Goal: Task Accomplishment & Management: Use online tool/utility

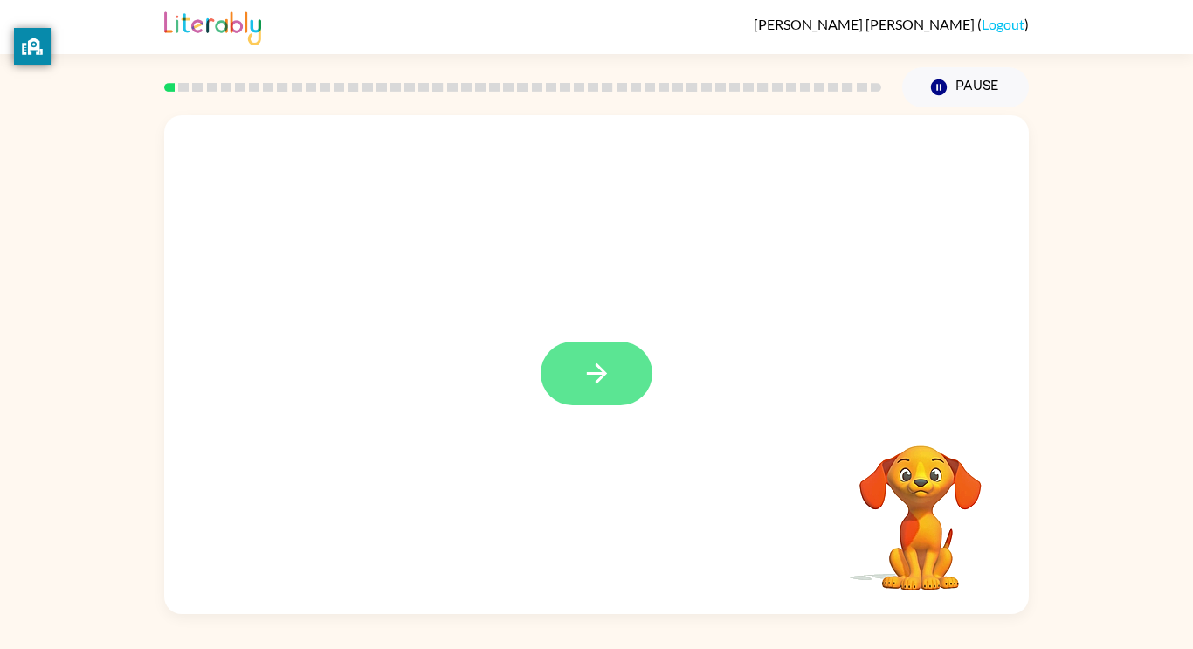
click at [600, 376] on icon "button" at bounding box center [597, 373] width 31 height 31
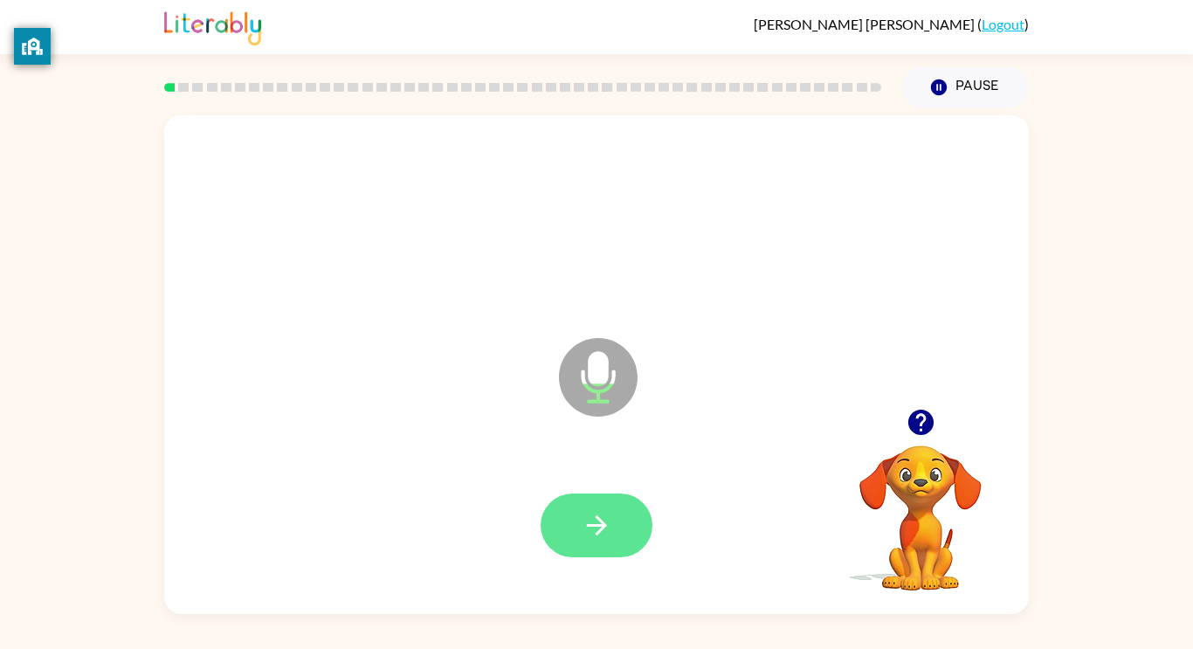
click at [608, 536] on icon "button" at bounding box center [597, 525] width 31 height 31
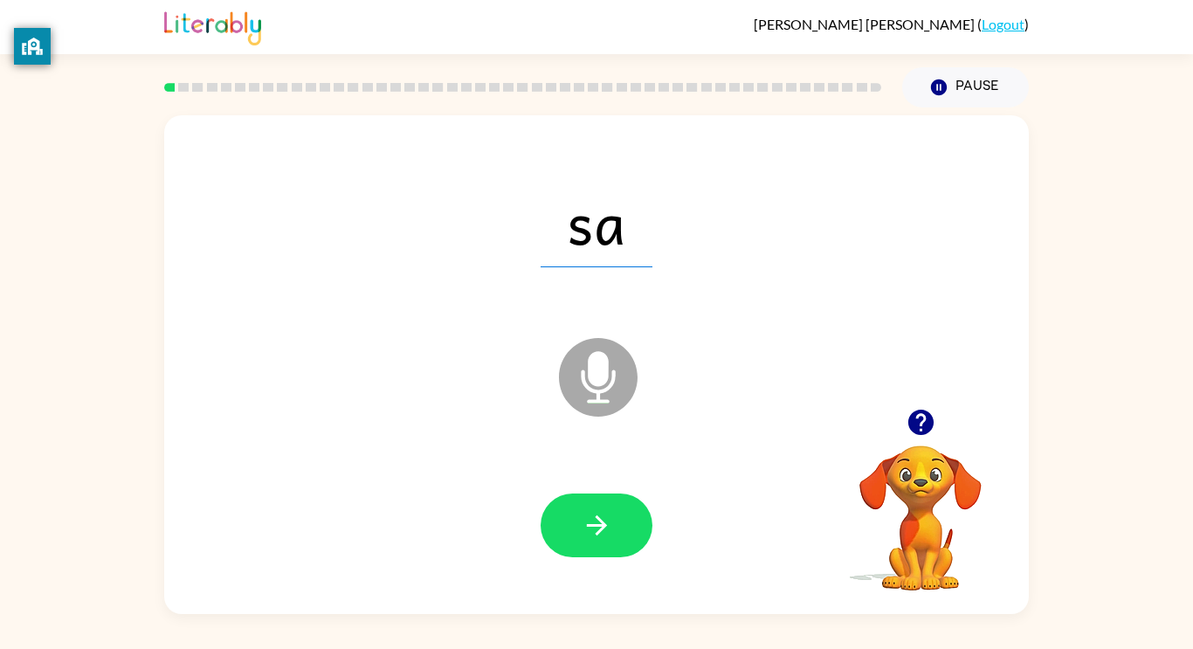
click at [608, 536] on icon "button" at bounding box center [597, 525] width 31 height 31
click at [610, 536] on icon "button" at bounding box center [597, 525] width 31 height 31
click at [612, 539] on button "button" at bounding box center [597, 526] width 112 height 64
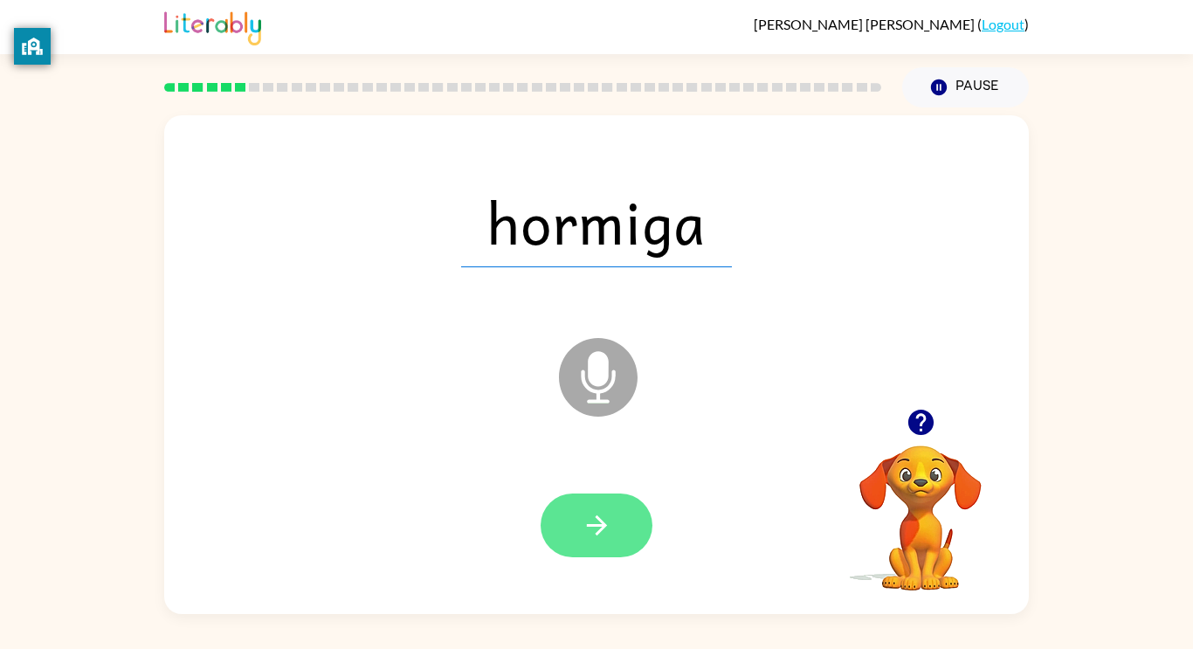
click at [612, 540] on icon "button" at bounding box center [597, 525] width 31 height 31
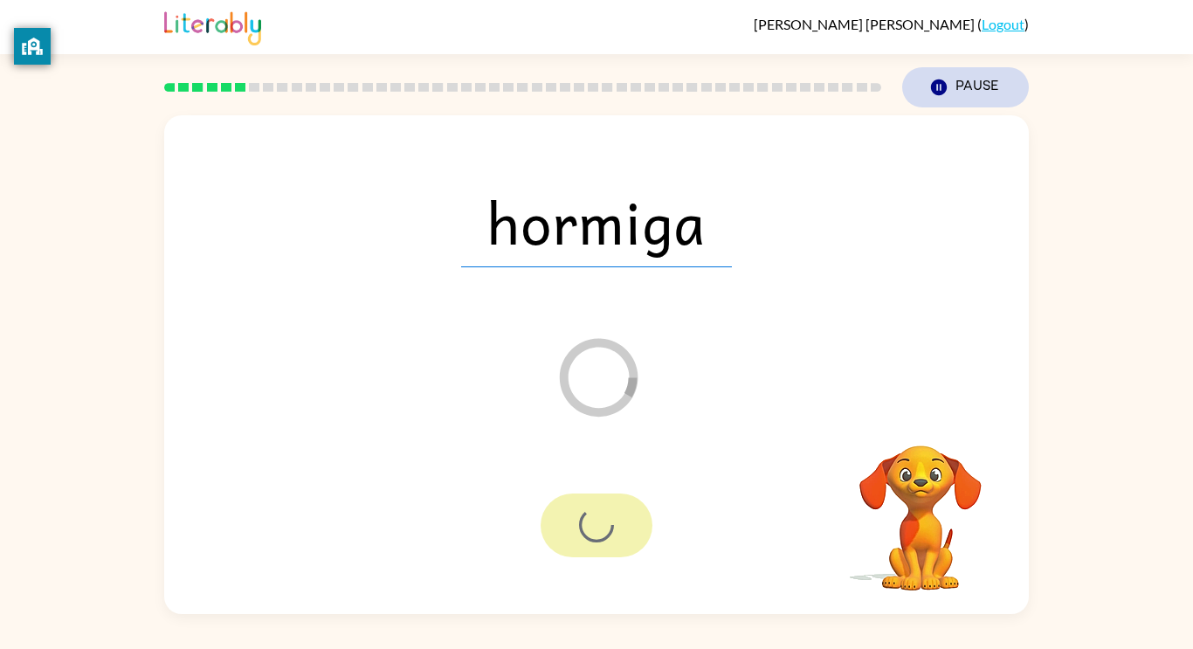
click at [955, 86] on button "Pause Pause" at bounding box center [966, 87] width 127 height 40
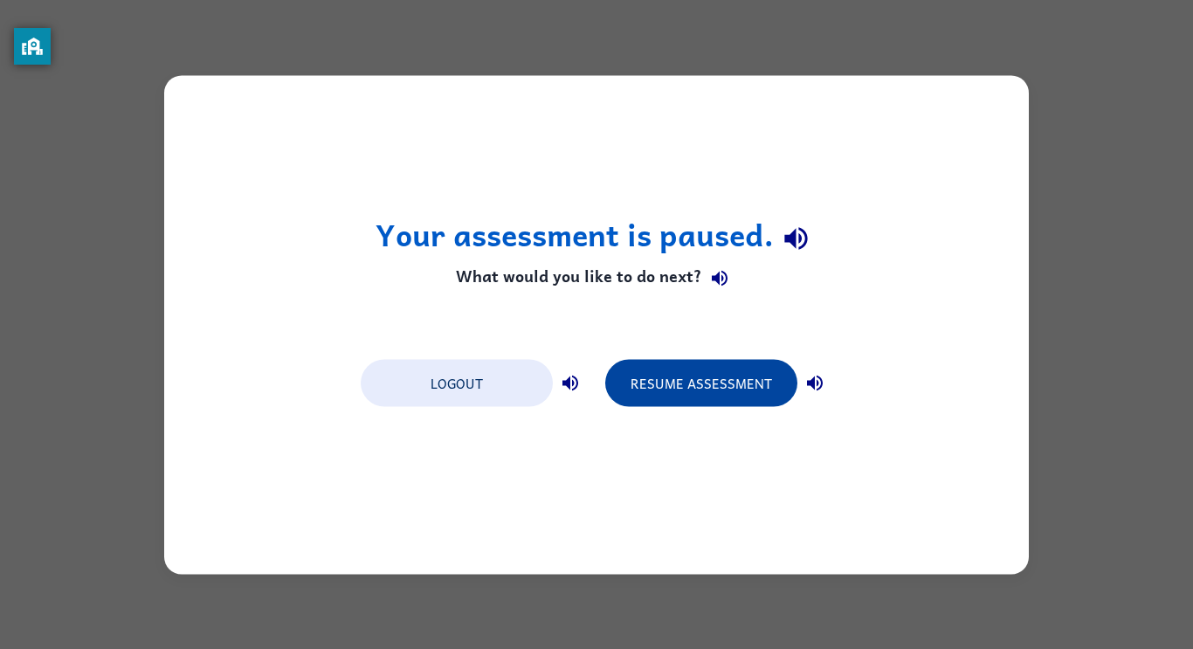
click at [633, 391] on button "Resume Assessment" at bounding box center [701, 382] width 192 height 47
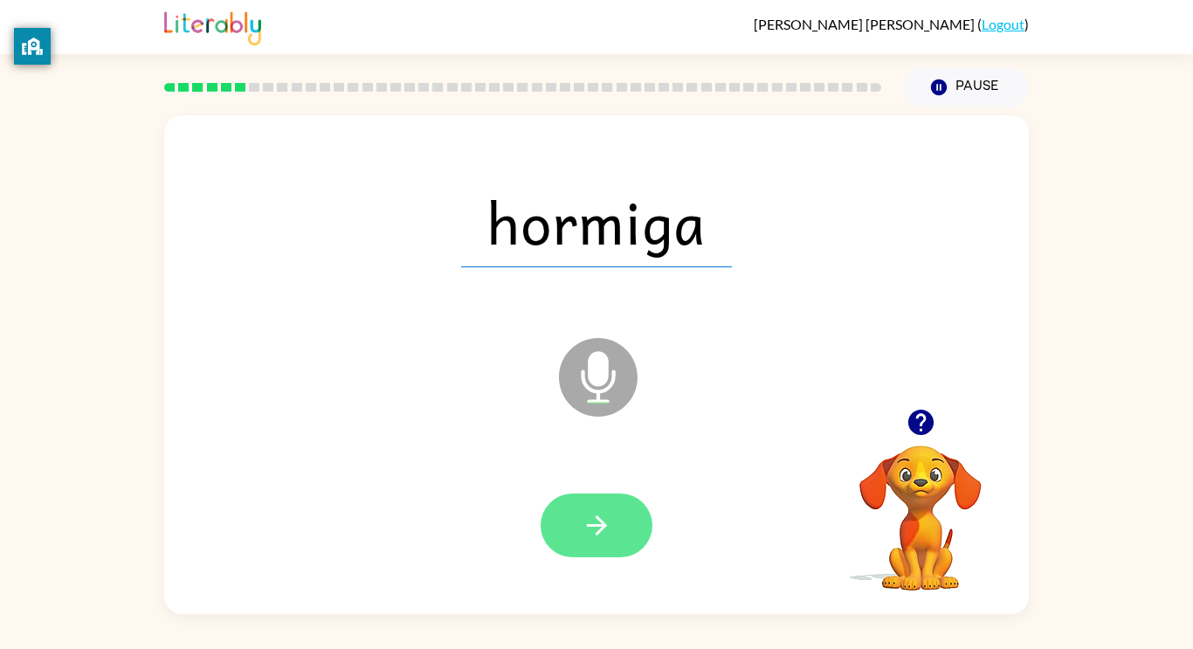
click at [598, 521] on icon "button" at bounding box center [597, 525] width 31 height 31
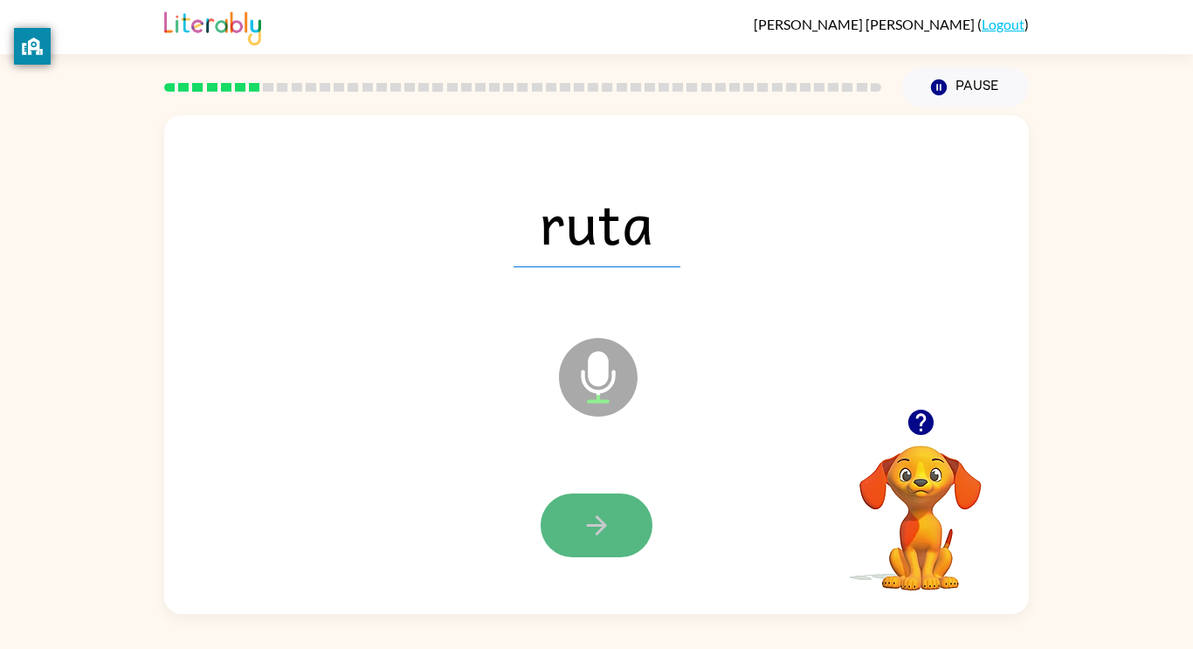
click at [598, 519] on icon "button" at bounding box center [596, 525] width 20 height 20
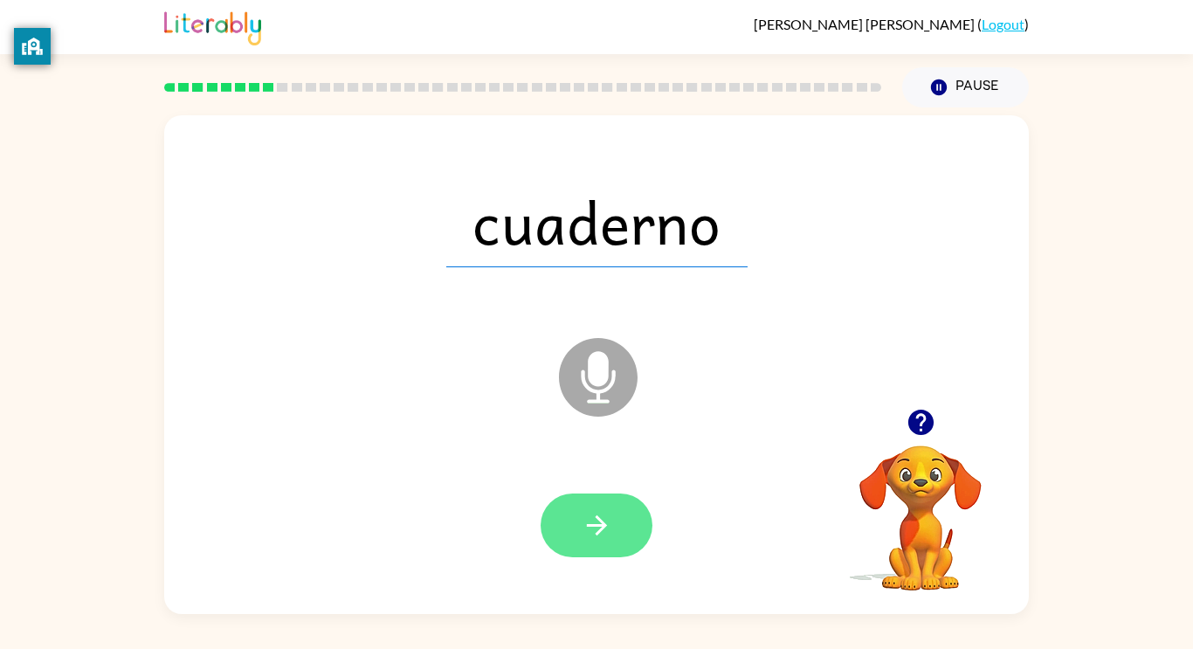
click at [596, 516] on icon "button" at bounding box center [596, 525] width 20 height 20
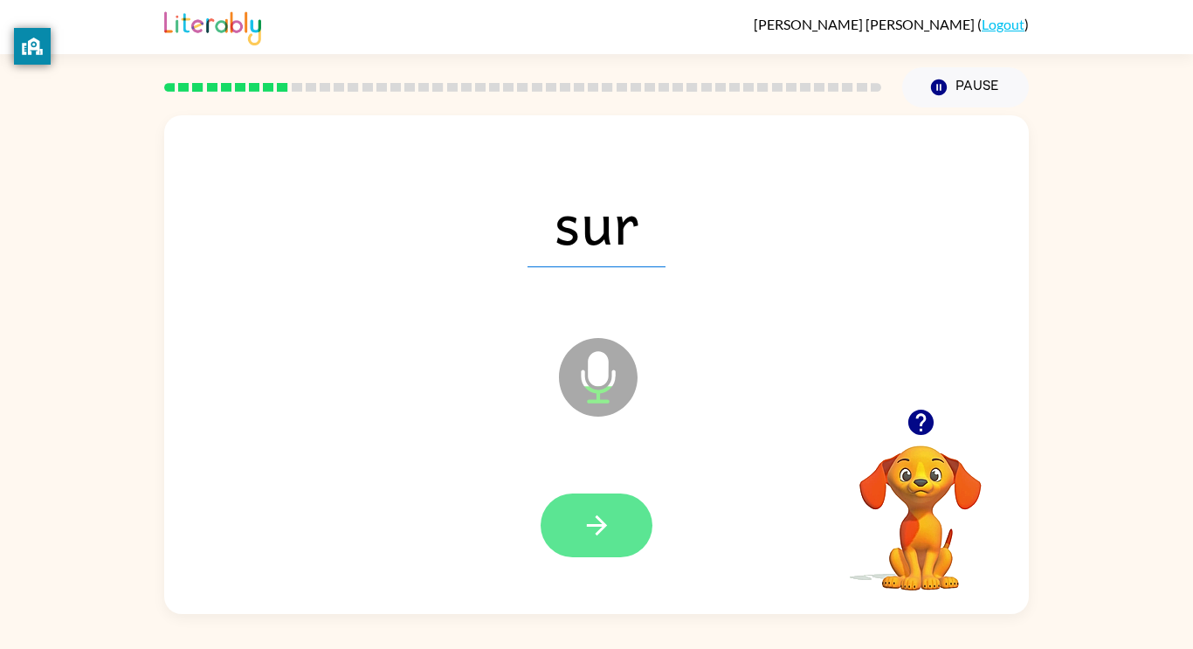
click at [596, 516] on icon "button" at bounding box center [596, 525] width 20 height 20
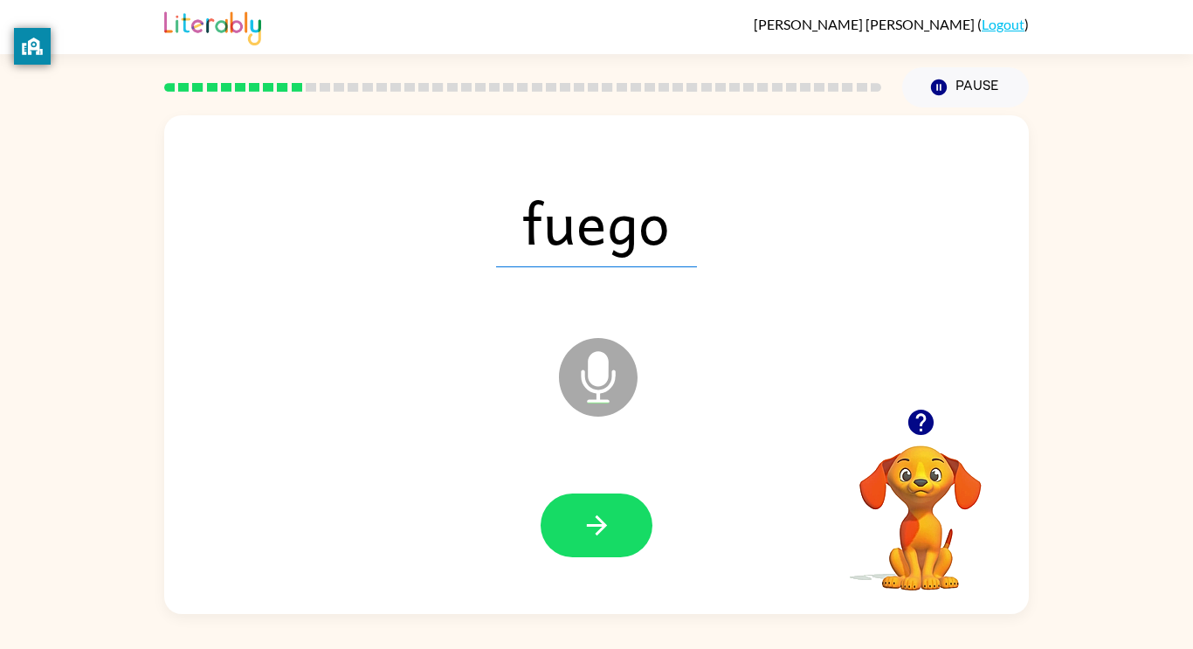
click at [596, 516] on icon "button" at bounding box center [596, 525] width 20 height 20
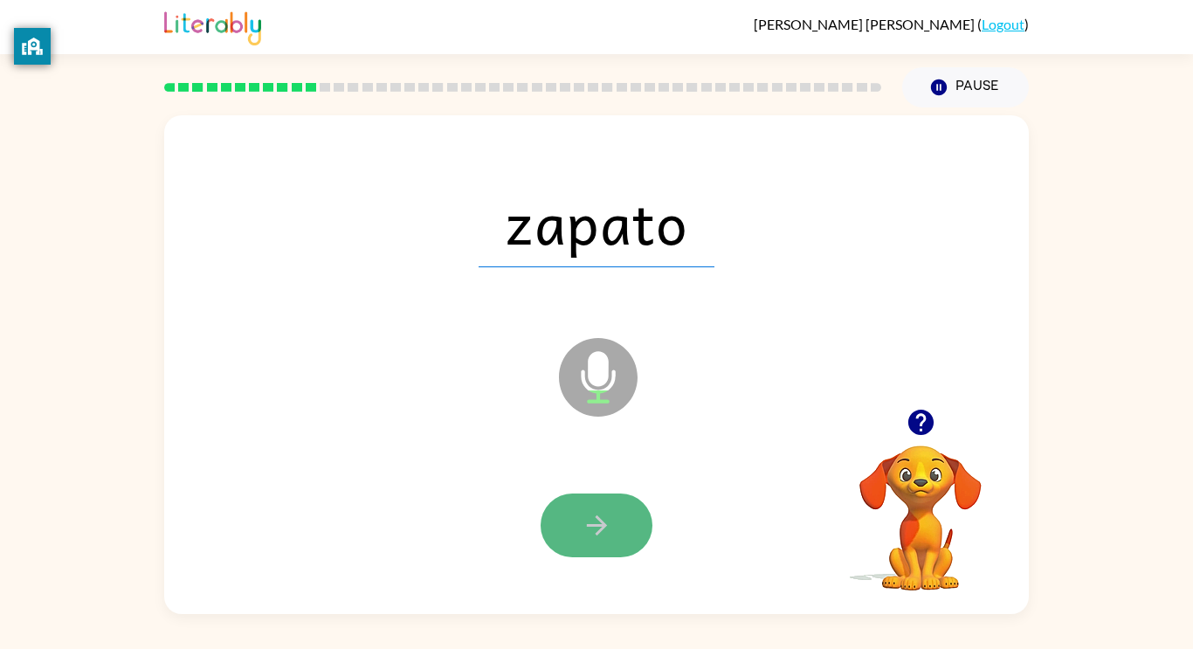
click at [595, 515] on icon "button" at bounding box center [597, 525] width 31 height 31
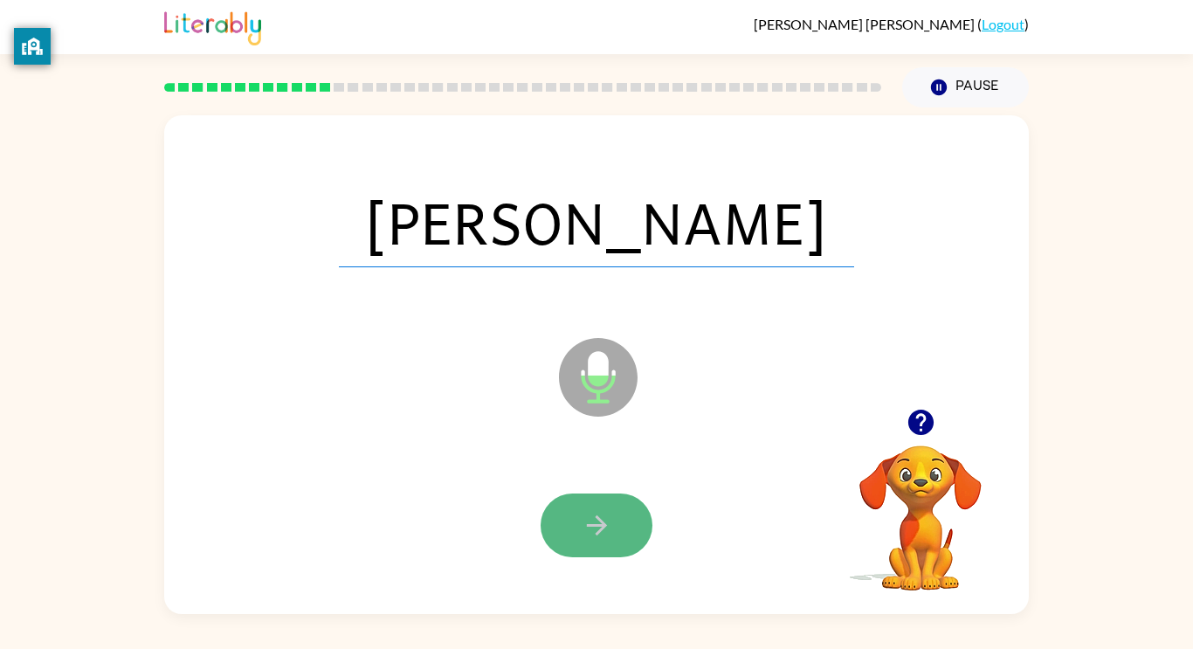
click at [594, 515] on icon "button" at bounding box center [597, 525] width 31 height 31
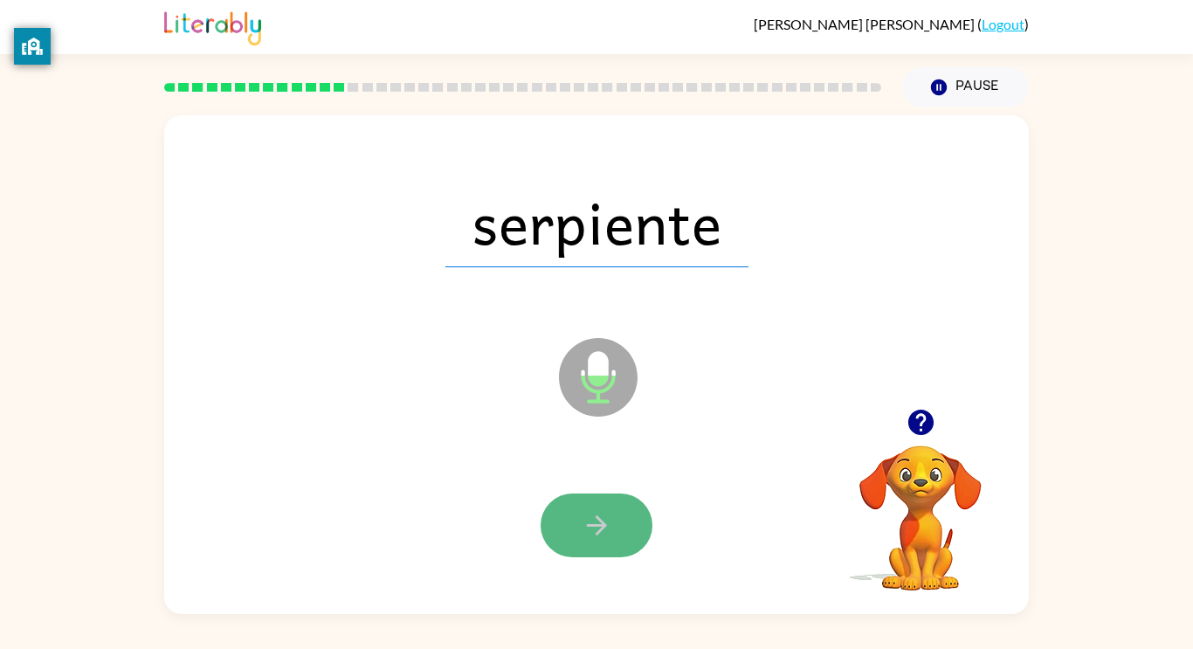
click at [591, 513] on icon "button" at bounding box center [597, 525] width 31 height 31
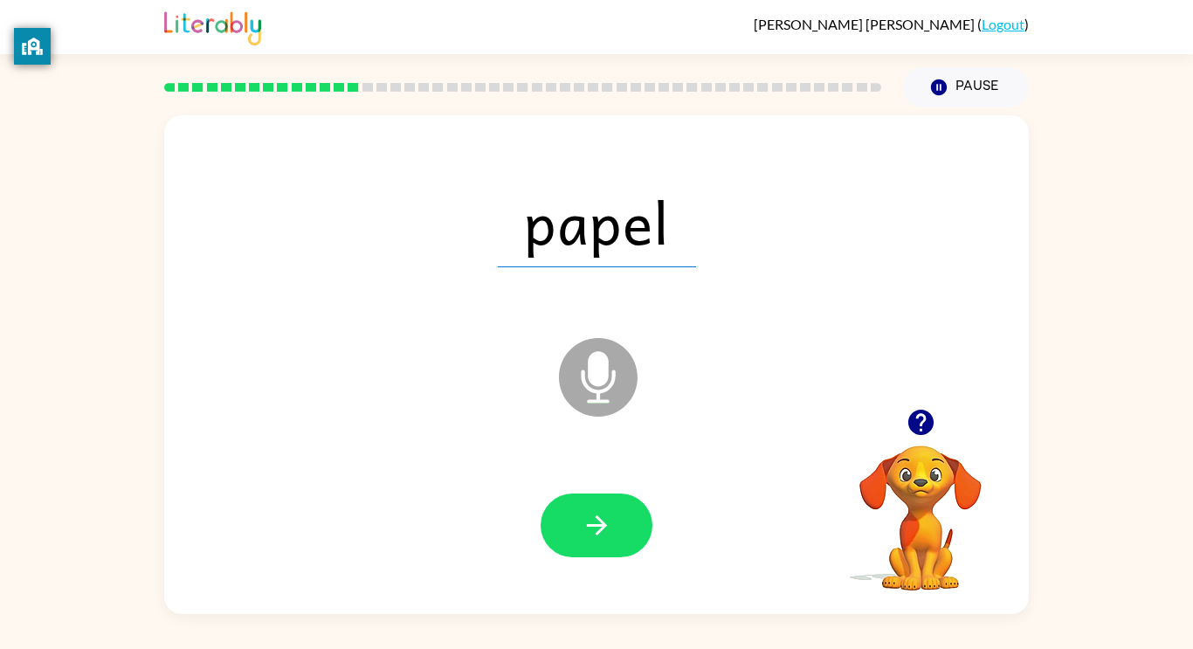
click at [591, 513] on icon "button" at bounding box center [597, 525] width 31 height 31
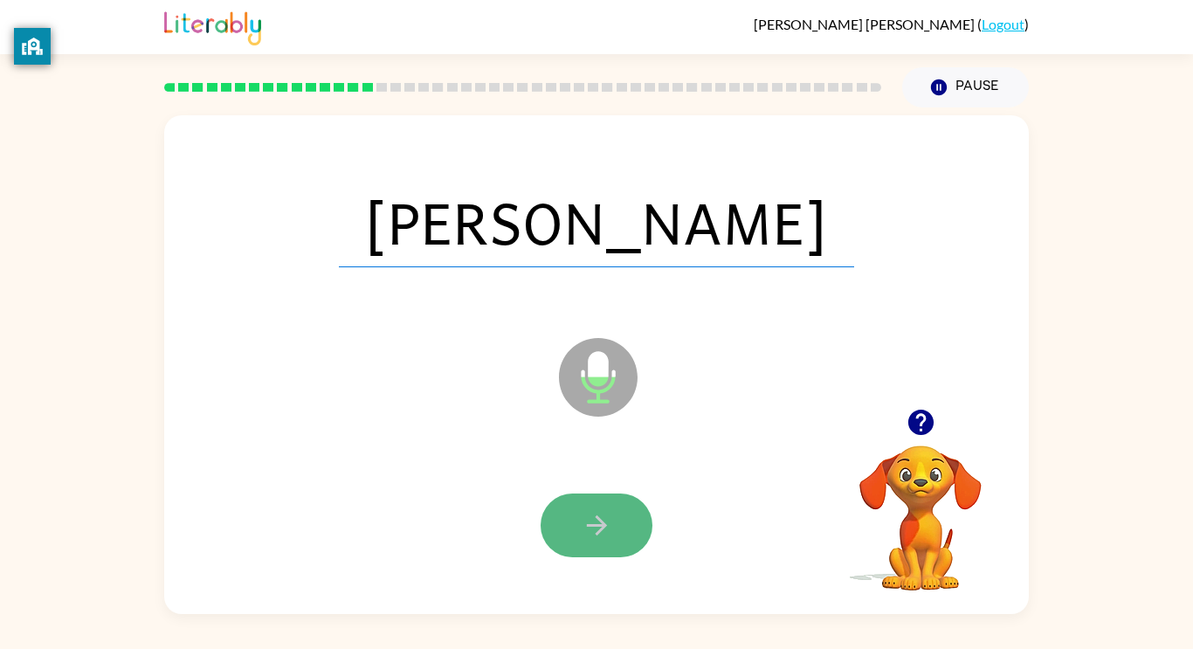
click at [587, 519] on icon "button" at bounding box center [597, 525] width 31 height 31
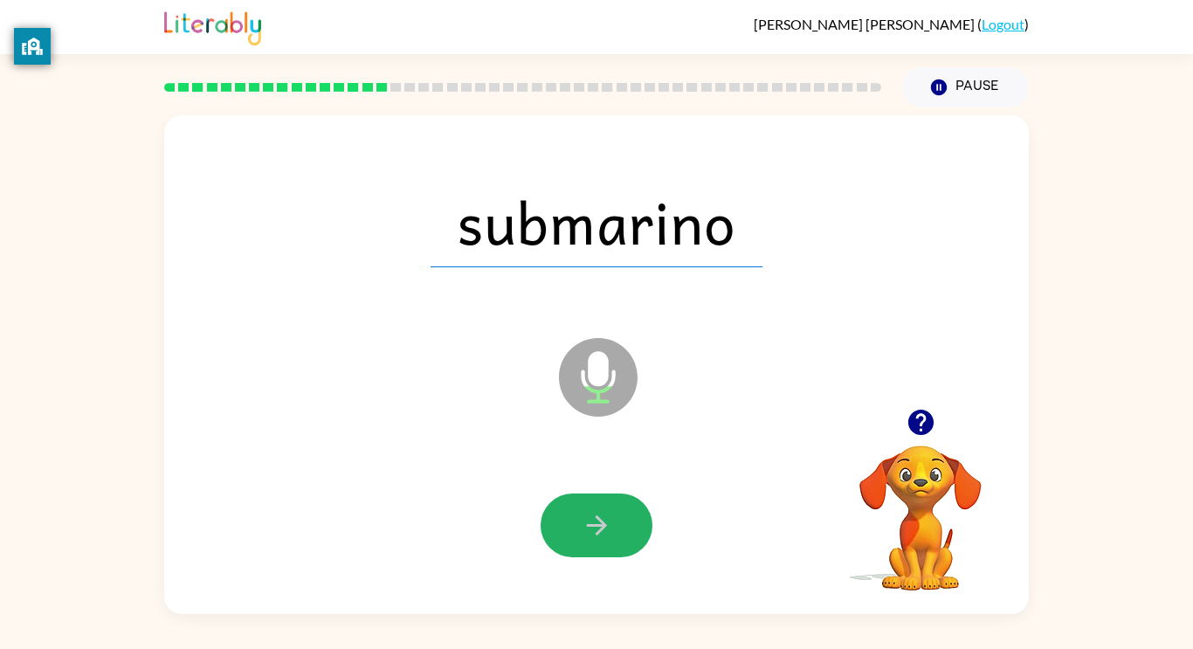
click at [587, 519] on icon "button" at bounding box center [597, 525] width 31 height 31
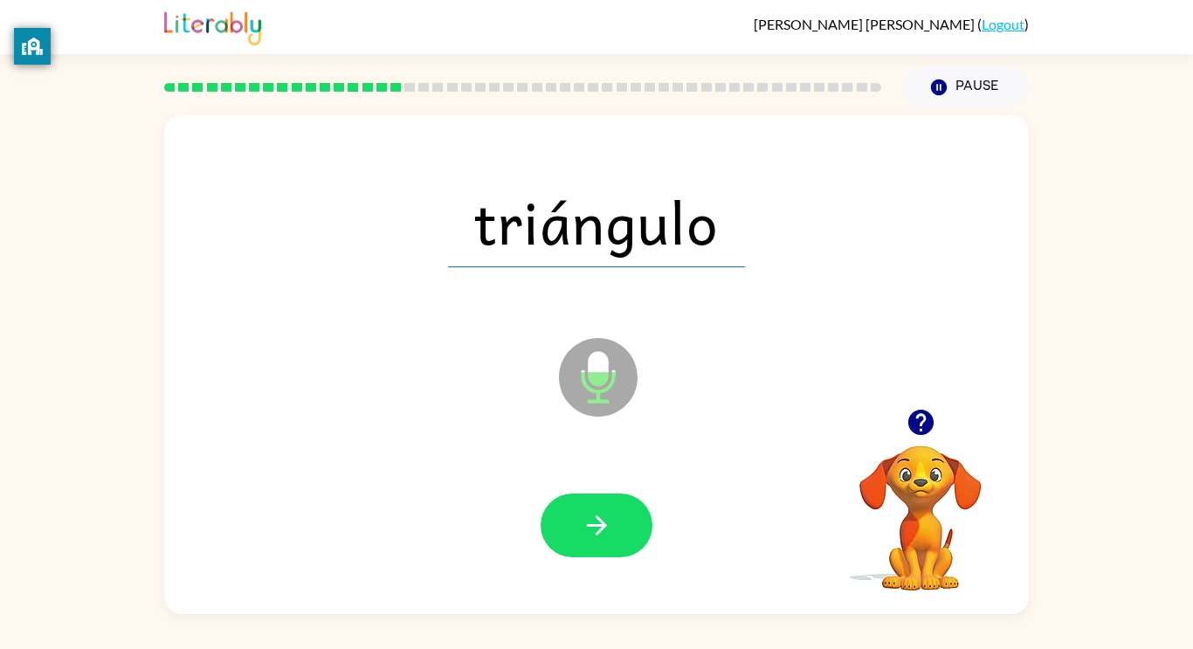
click at [587, 519] on icon "button" at bounding box center [597, 525] width 31 height 31
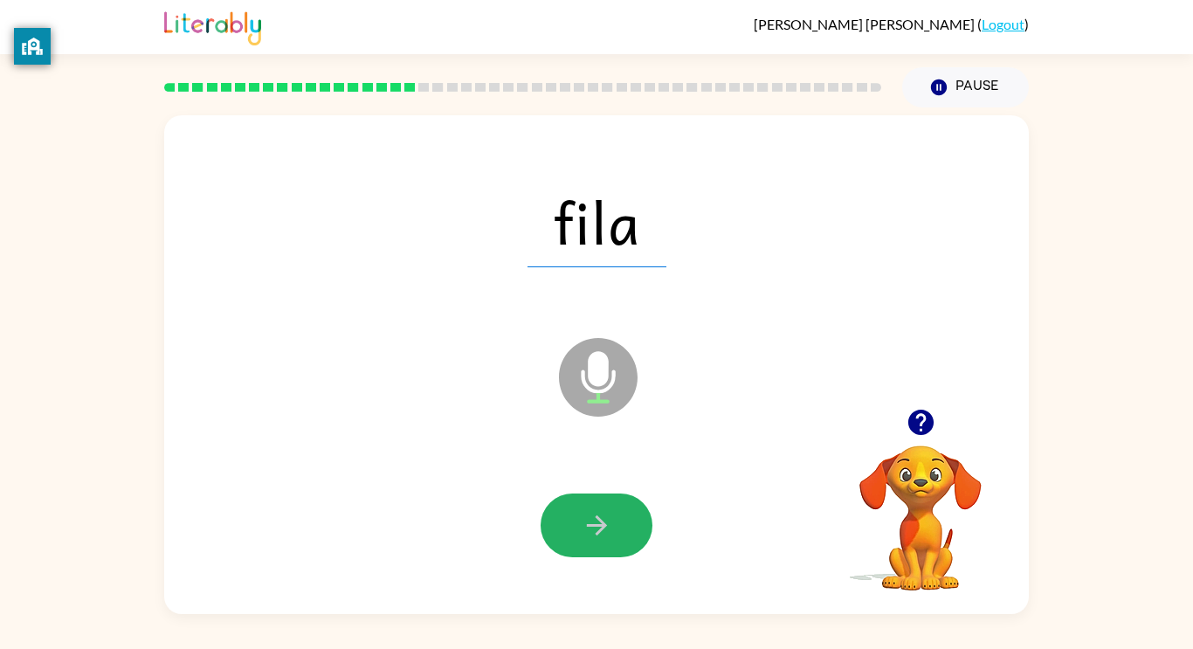
click at [587, 519] on icon "button" at bounding box center [597, 525] width 31 height 31
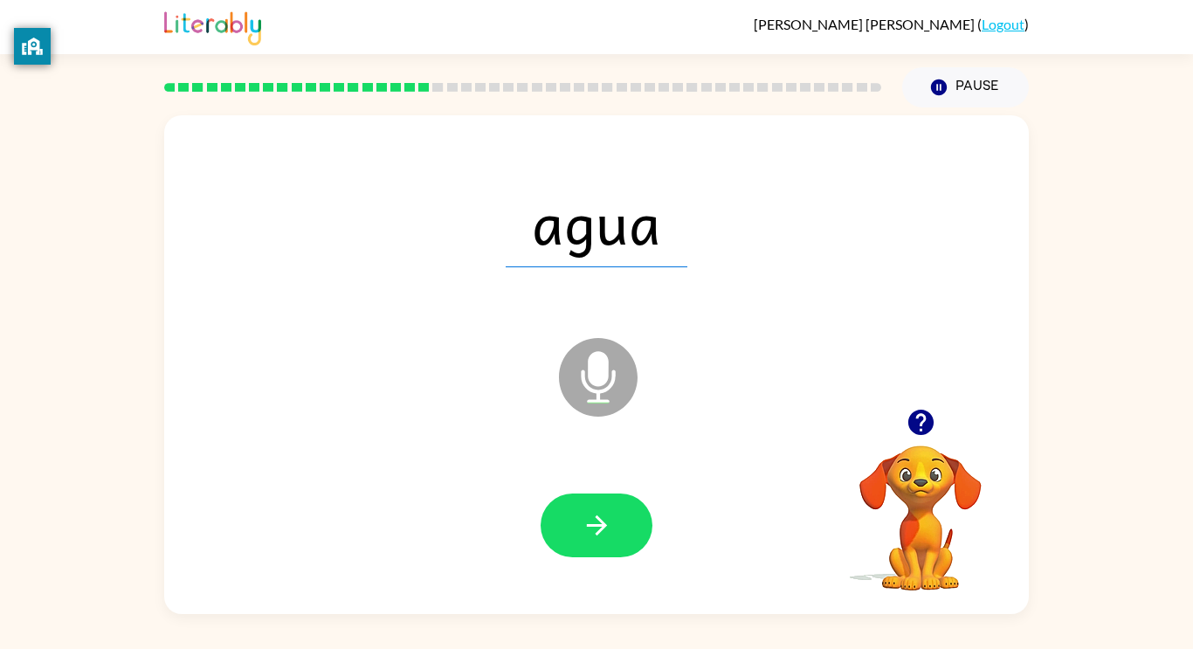
click at [587, 519] on icon "button" at bounding box center [597, 525] width 31 height 31
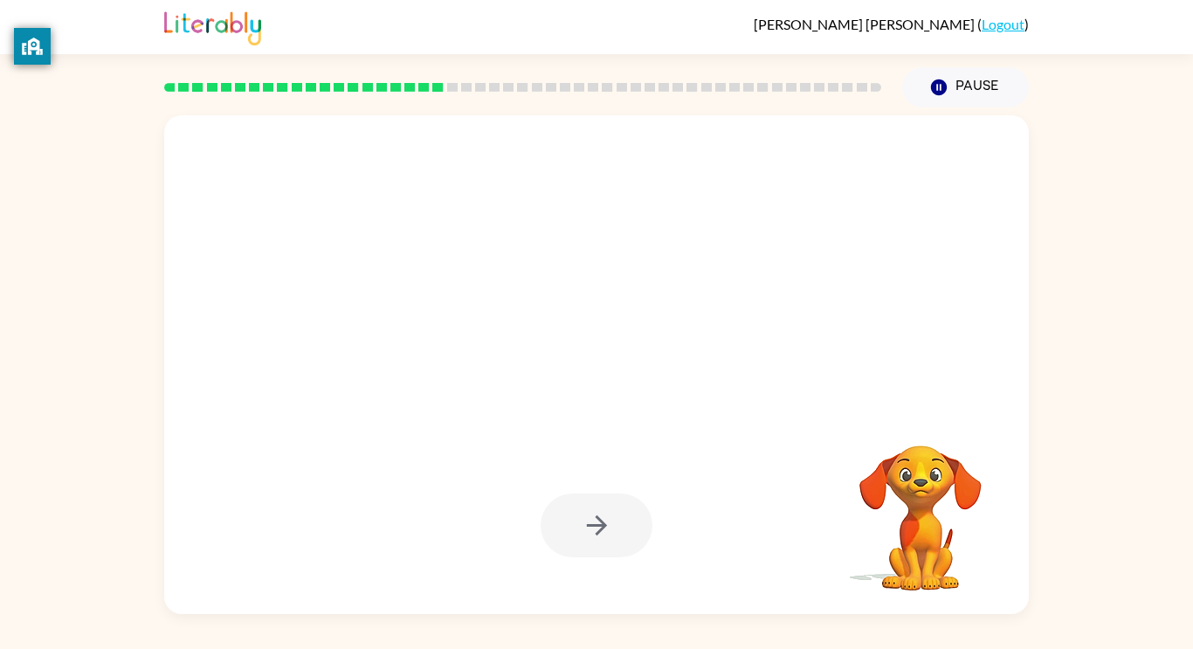
click at [587, 519] on div at bounding box center [597, 526] width 112 height 64
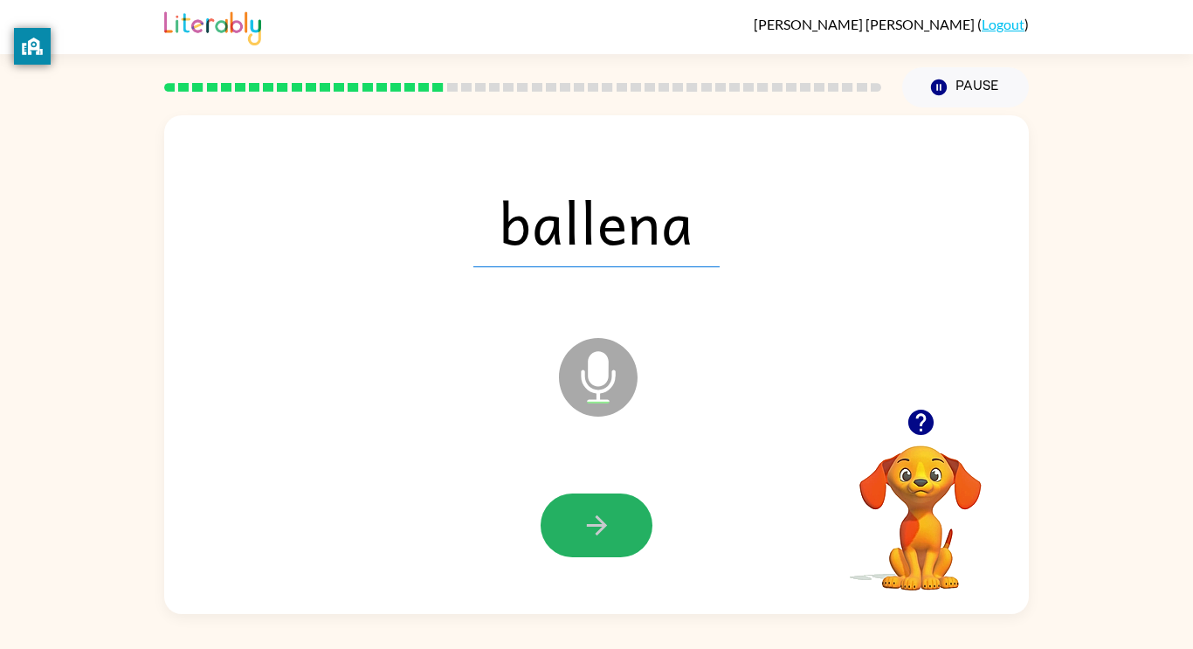
click at [587, 519] on icon "button" at bounding box center [597, 525] width 31 height 31
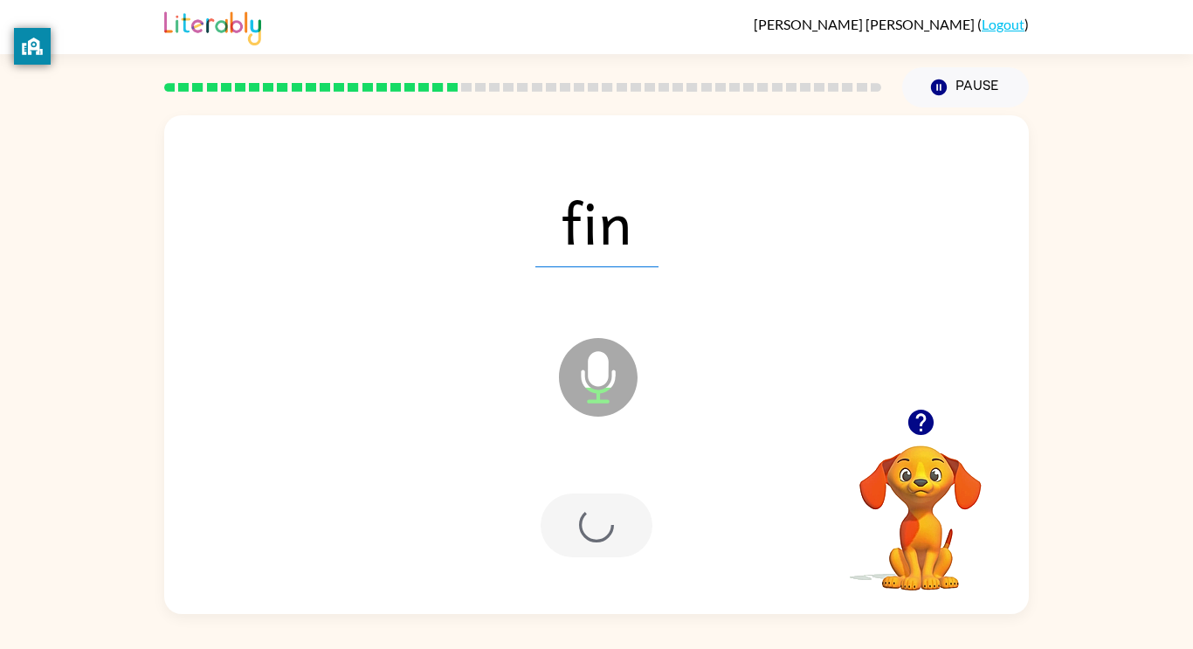
click at [587, 519] on div at bounding box center [597, 526] width 112 height 64
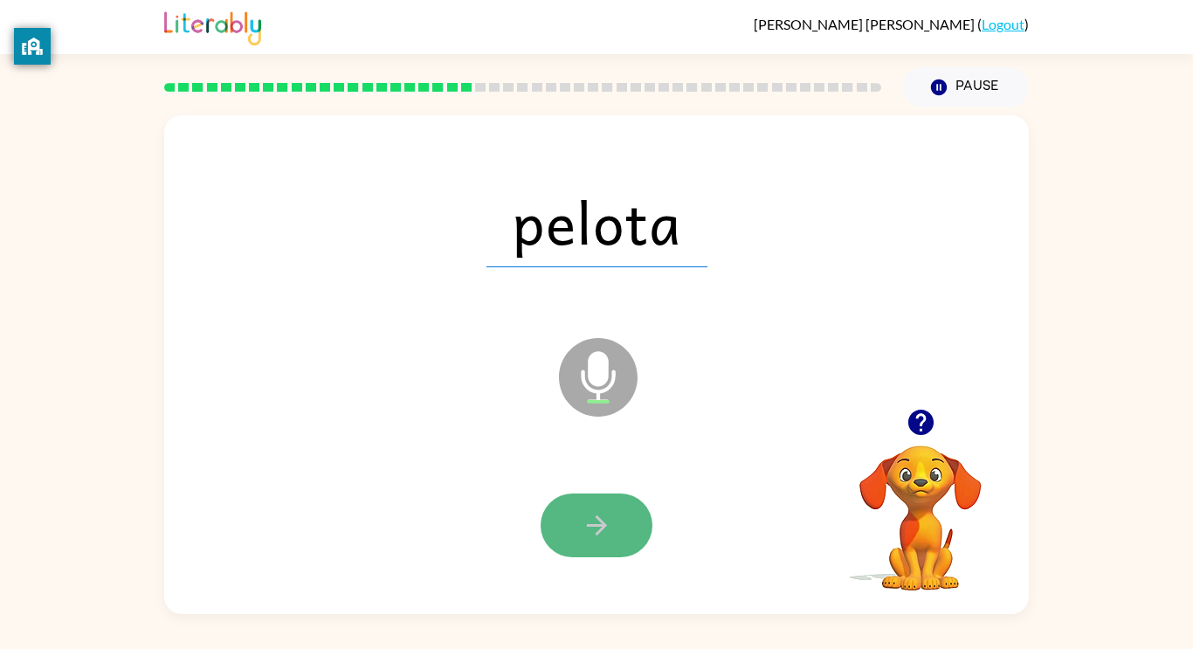
click at [588, 543] on button "button" at bounding box center [597, 526] width 112 height 64
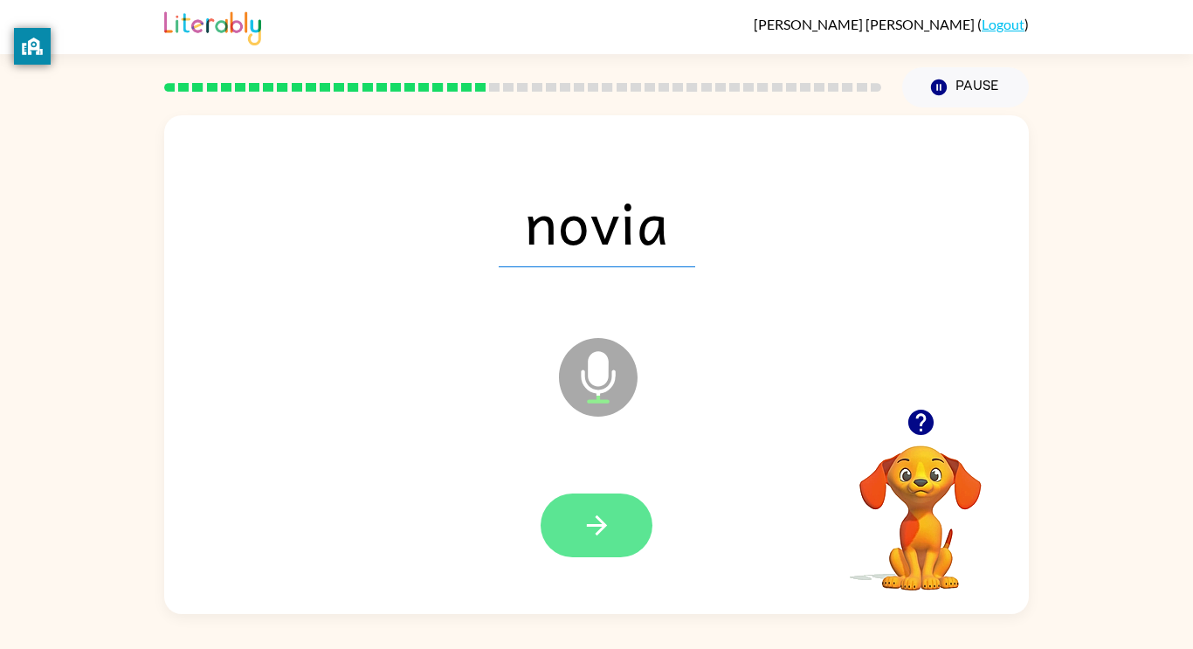
click at [588, 543] on button "button" at bounding box center [597, 526] width 112 height 64
click at [584, 514] on icon "button" at bounding box center [597, 525] width 31 height 31
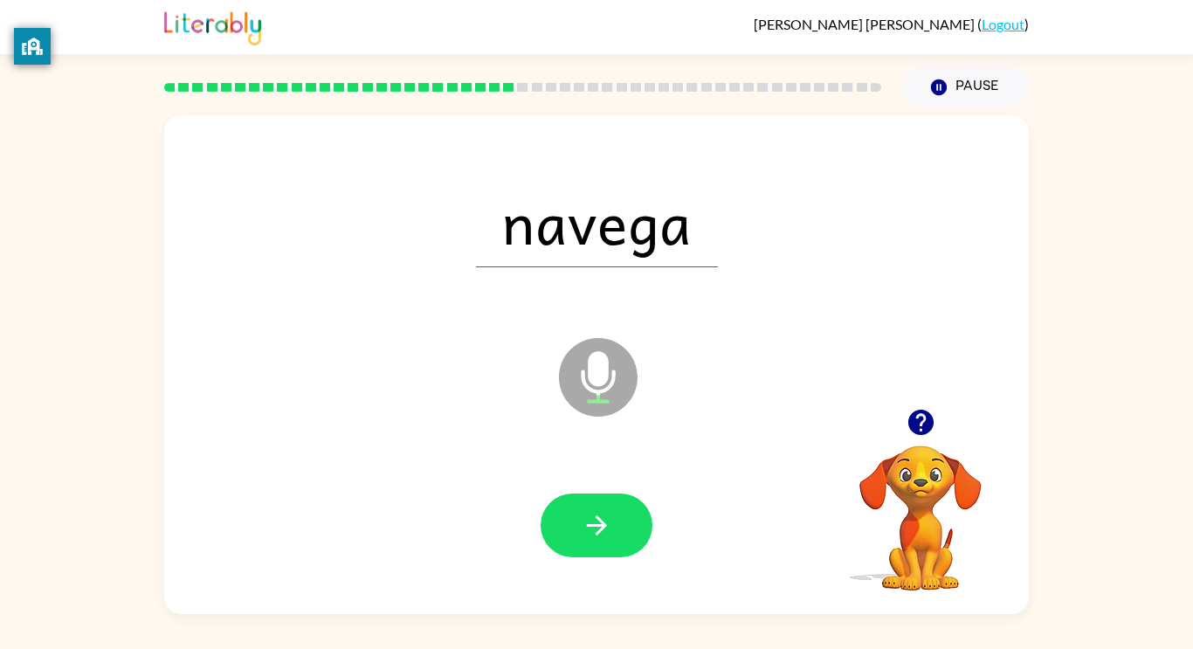
click at [584, 514] on icon "button" at bounding box center [597, 525] width 31 height 31
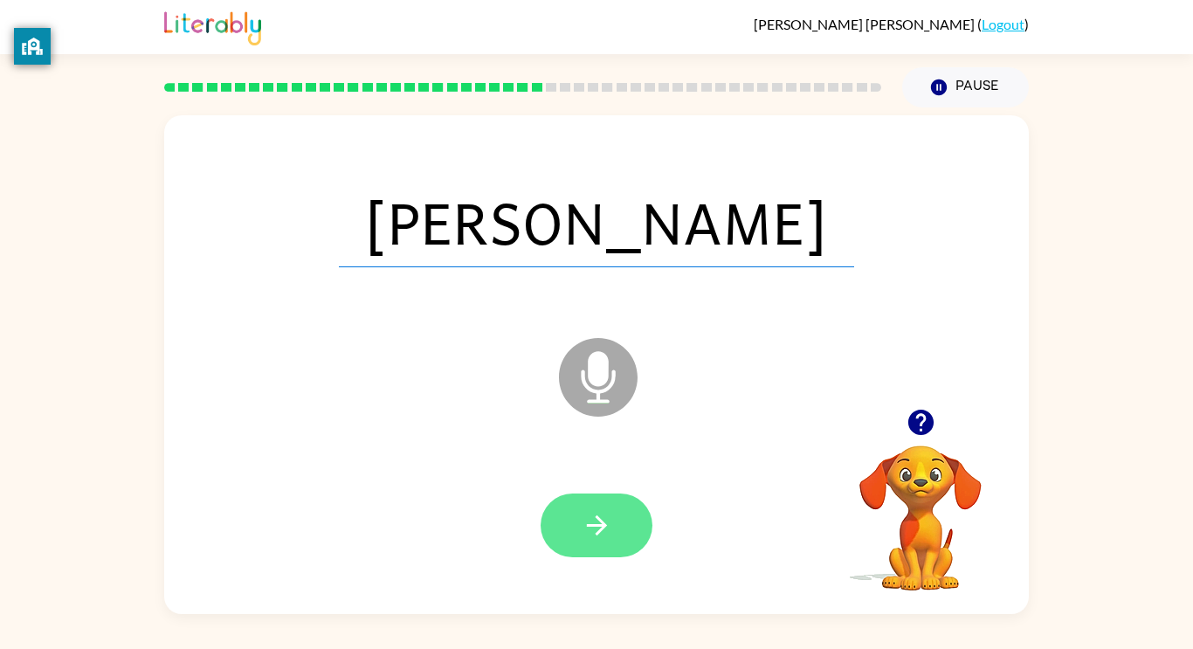
click at [584, 512] on icon "button" at bounding box center [597, 525] width 31 height 31
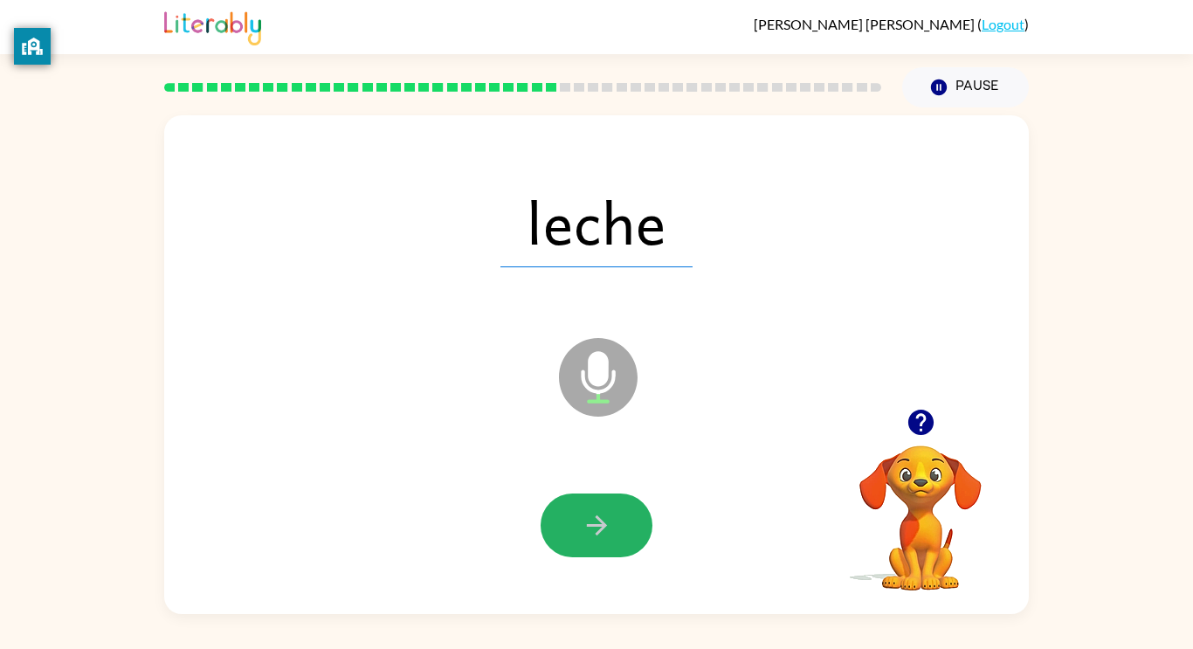
click at [584, 512] on icon "button" at bounding box center [597, 525] width 31 height 31
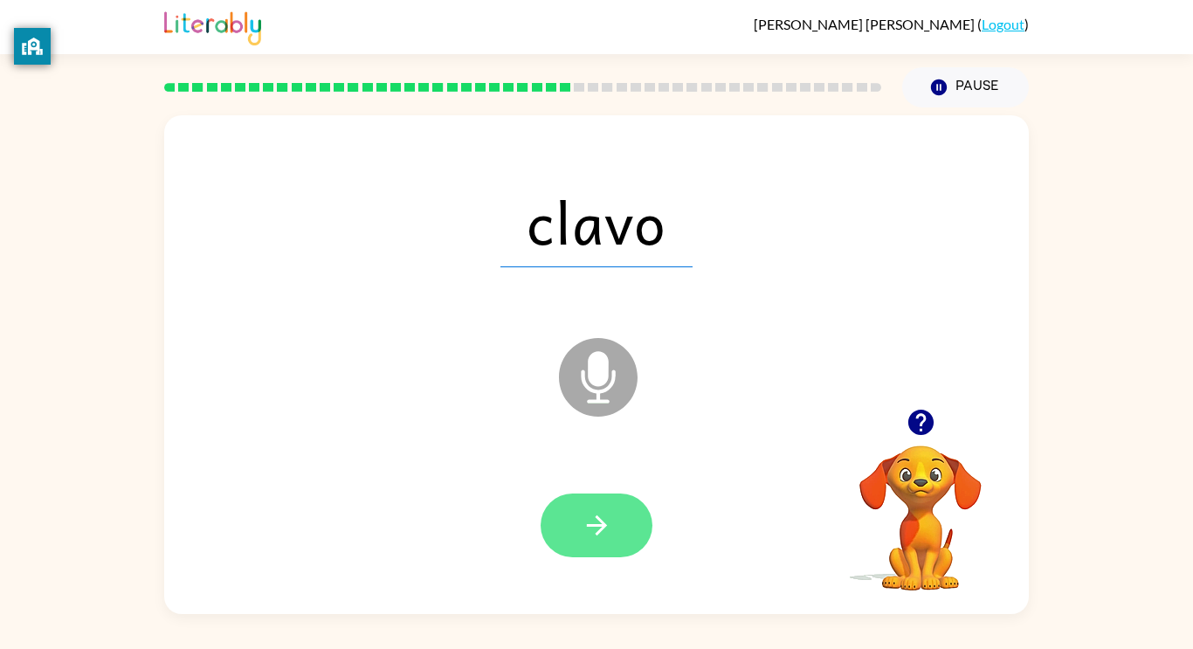
click at [593, 522] on icon "button" at bounding box center [597, 525] width 31 height 31
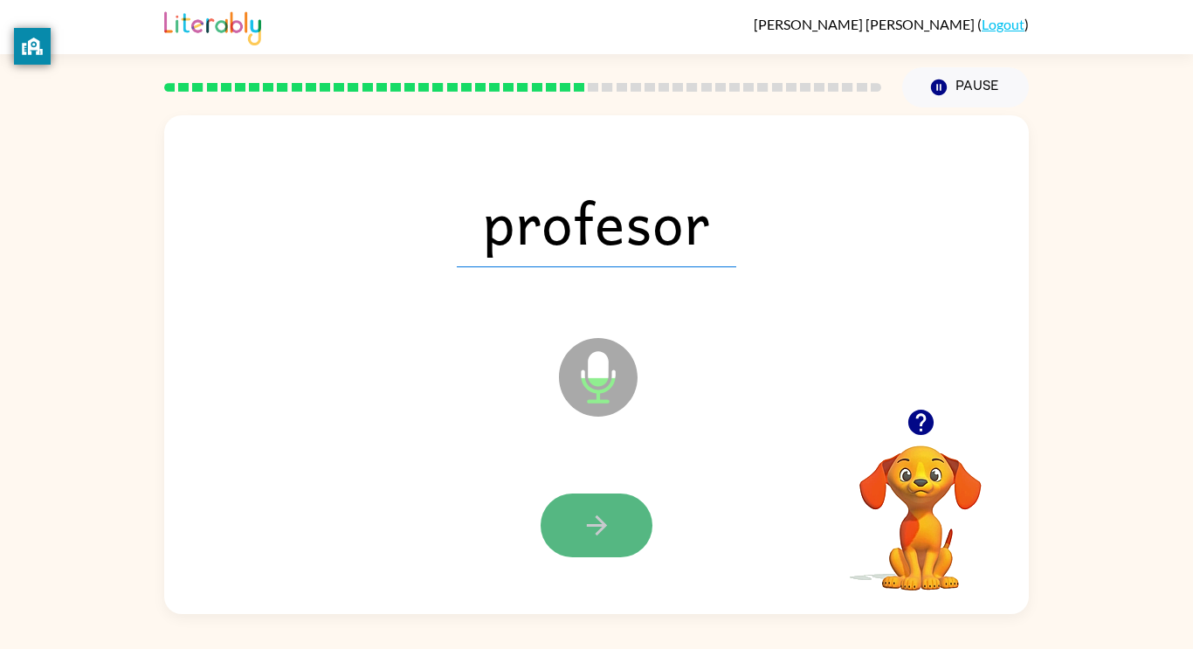
click at [592, 522] on icon "button" at bounding box center [597, 525] width 31 height 31
click at [592, 528] on icon "button" at bounding box center [597, 525] width 31 height 31
click at [592, 528] on div at bounding box center [597, 526] width 112 height 64
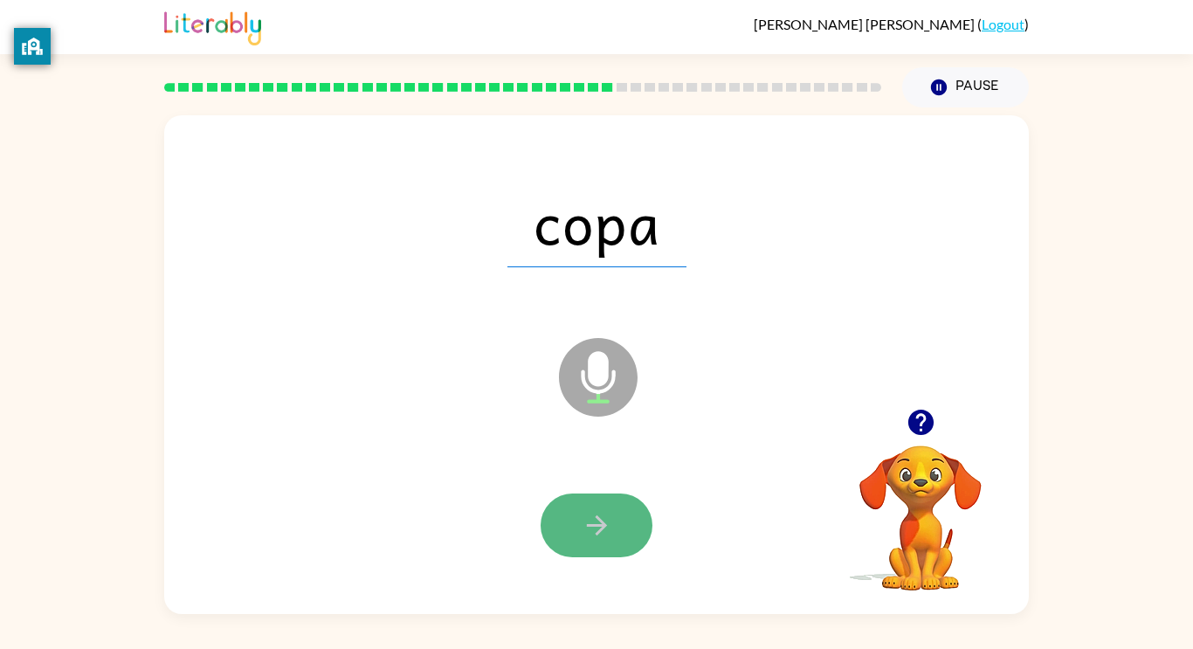
click at [593, 529] on icon "button" at bounding box center [597, 525] width 31 height 31
click at [591, 527] on icon "button" at bounding box center [597, 525] width 31 height 31
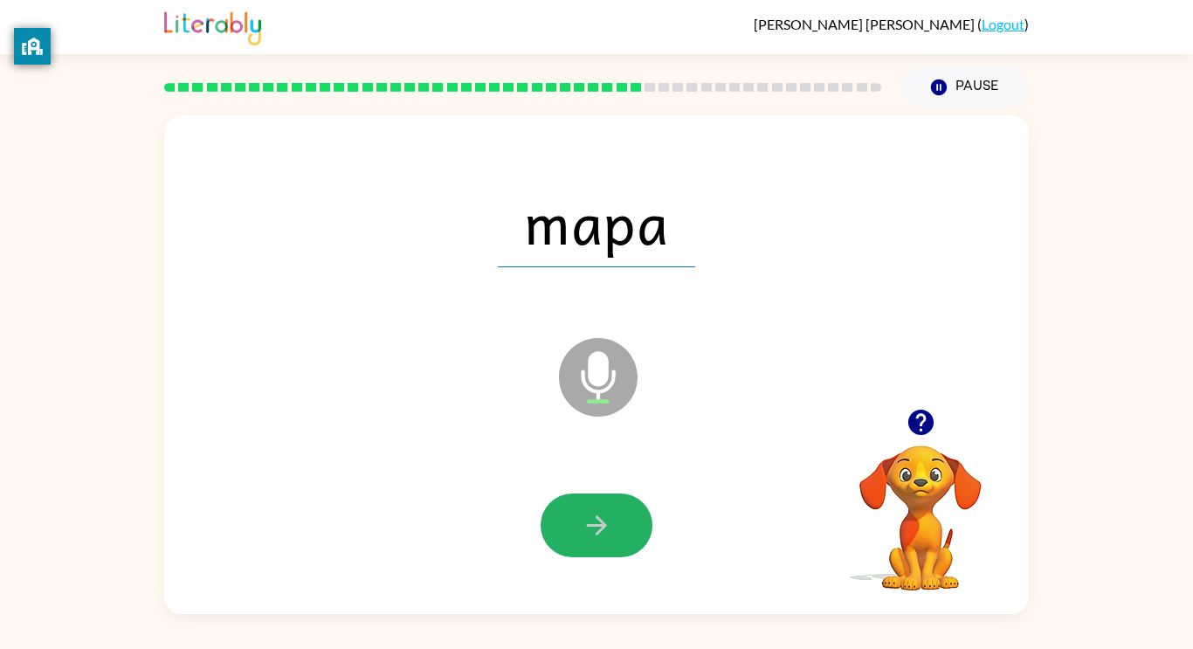
click at [591, 527] on icon "button" at bounding box center [597, 525] width 31 height 31
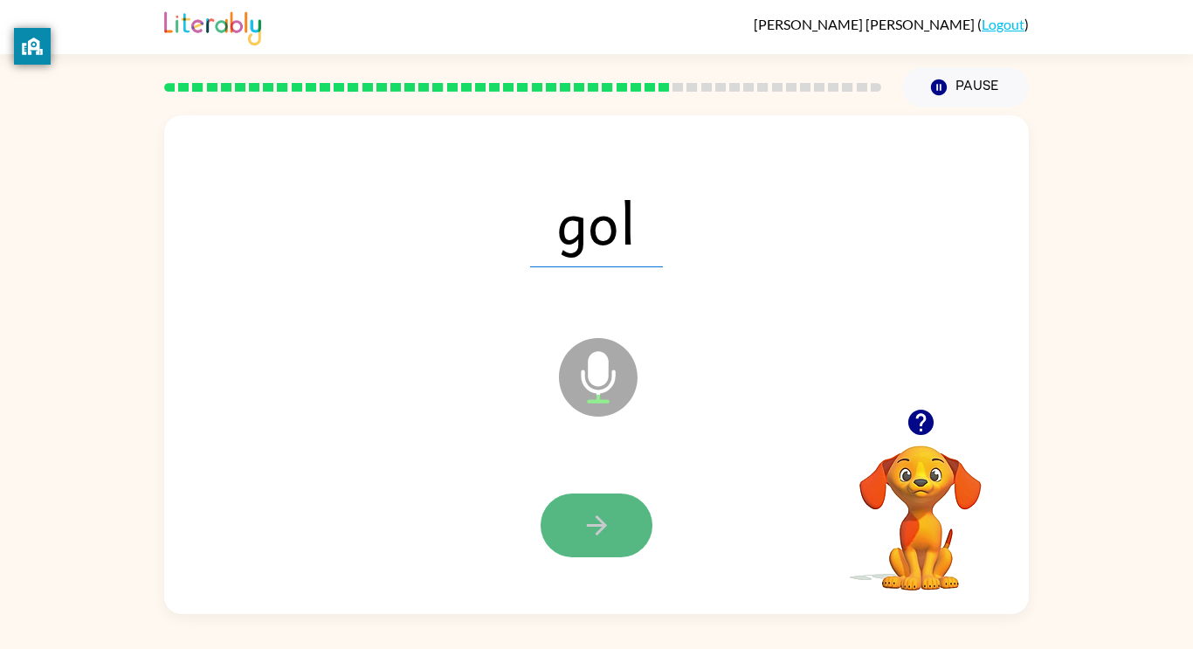
click at [593, 536] on icon "button" at bounding box center [597, 525] width 31 height 31
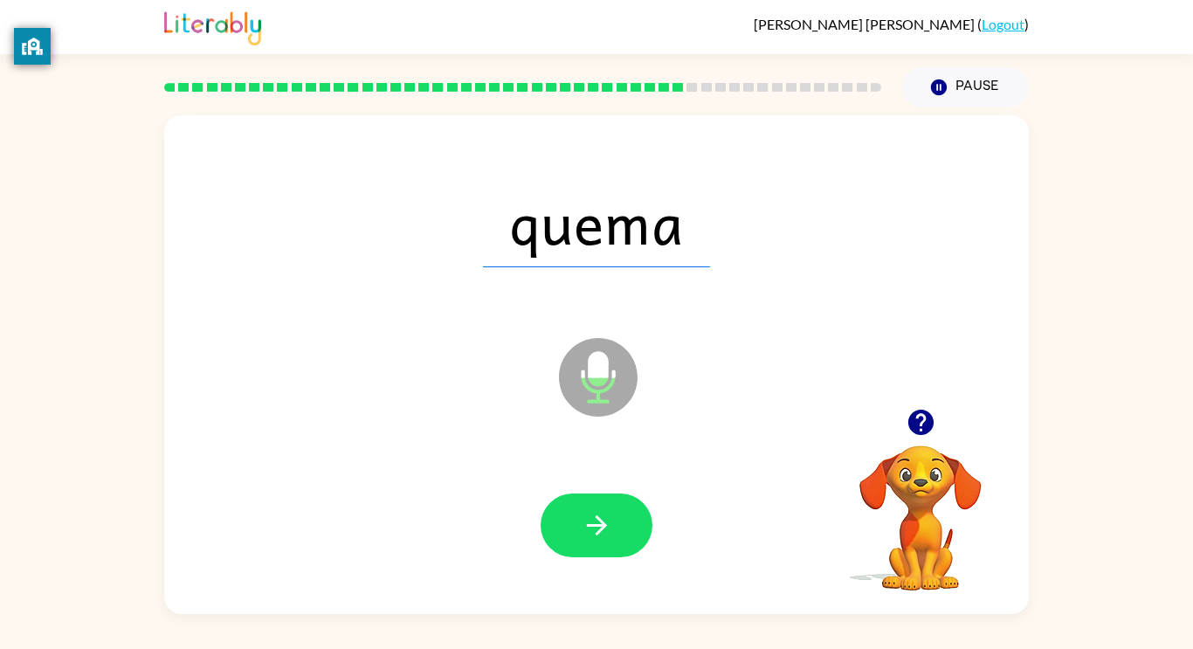
click at [593, 536] on icon "button" at bounding box center [597, 525] width 31 height 31
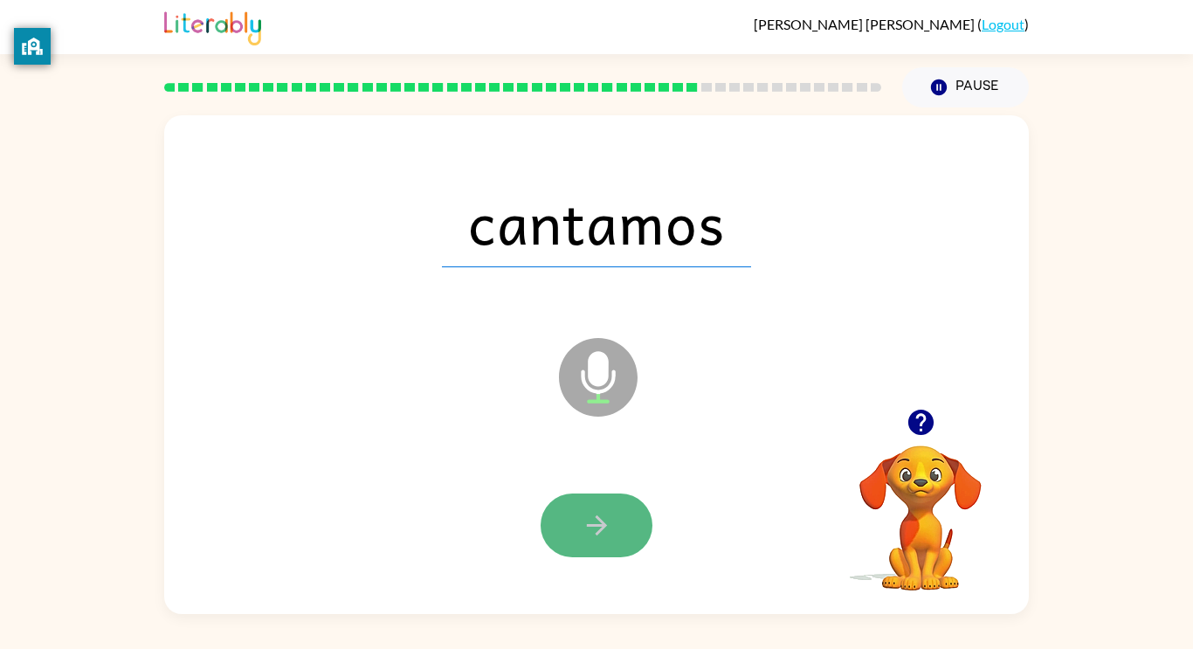
click at [591, 533] on icon "button" at bounding box center [597, 525] width 31 height 31
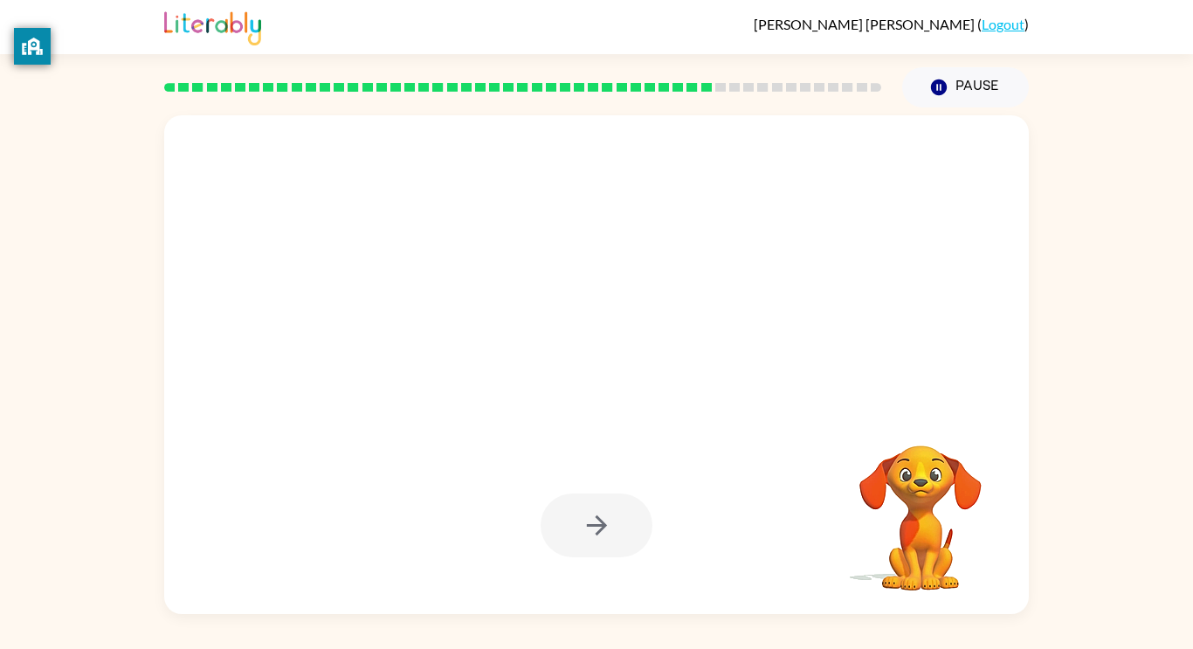
click at [591, 533] on div at bounding box center [597, 526] width 112 height 64
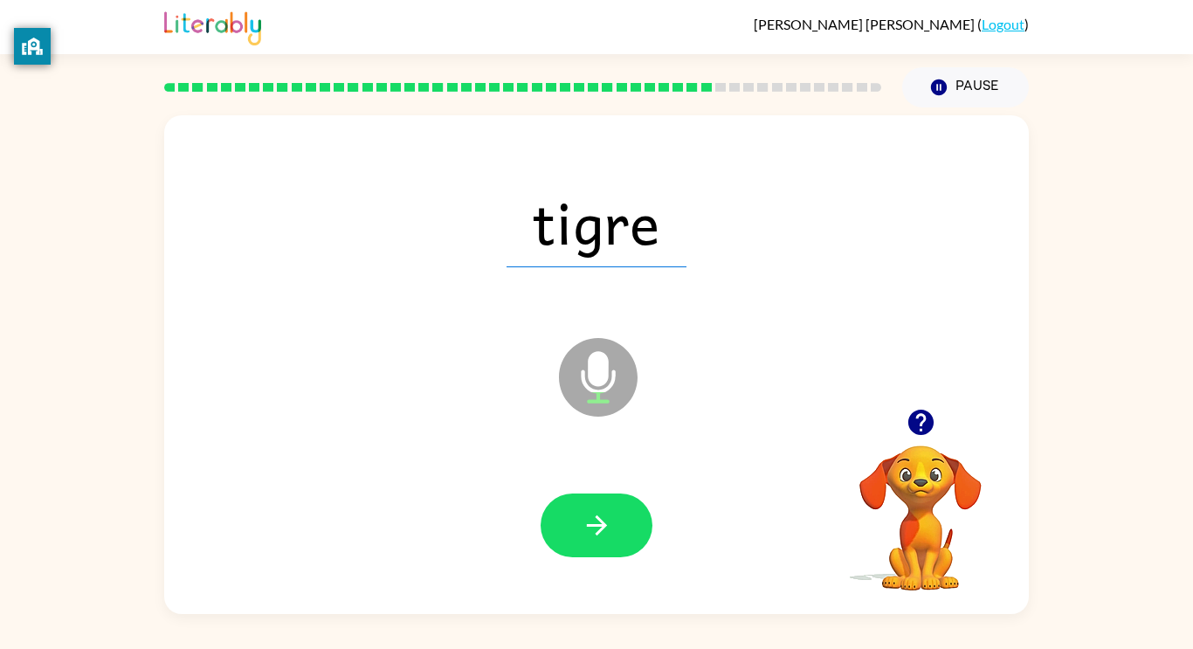
click at [591, 533] on icon "button" at bounding box center [597, 525] width 31 height 31
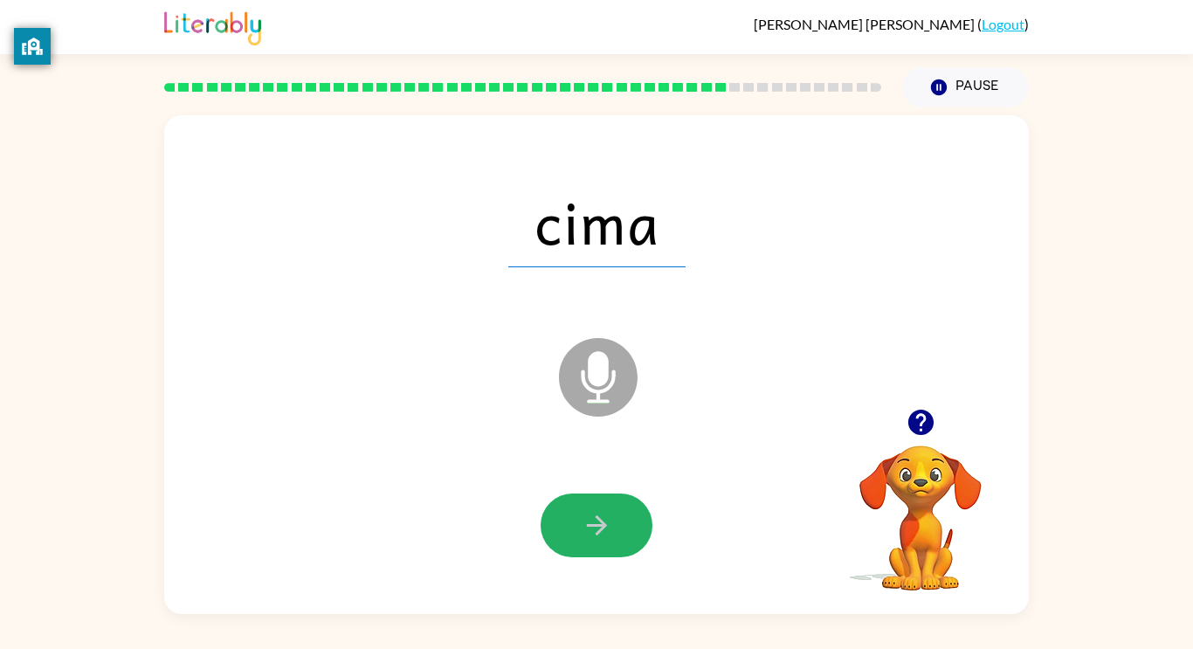
click at [591, 533] on icon "button" at bounding box center [597, 525] width 31 height 31
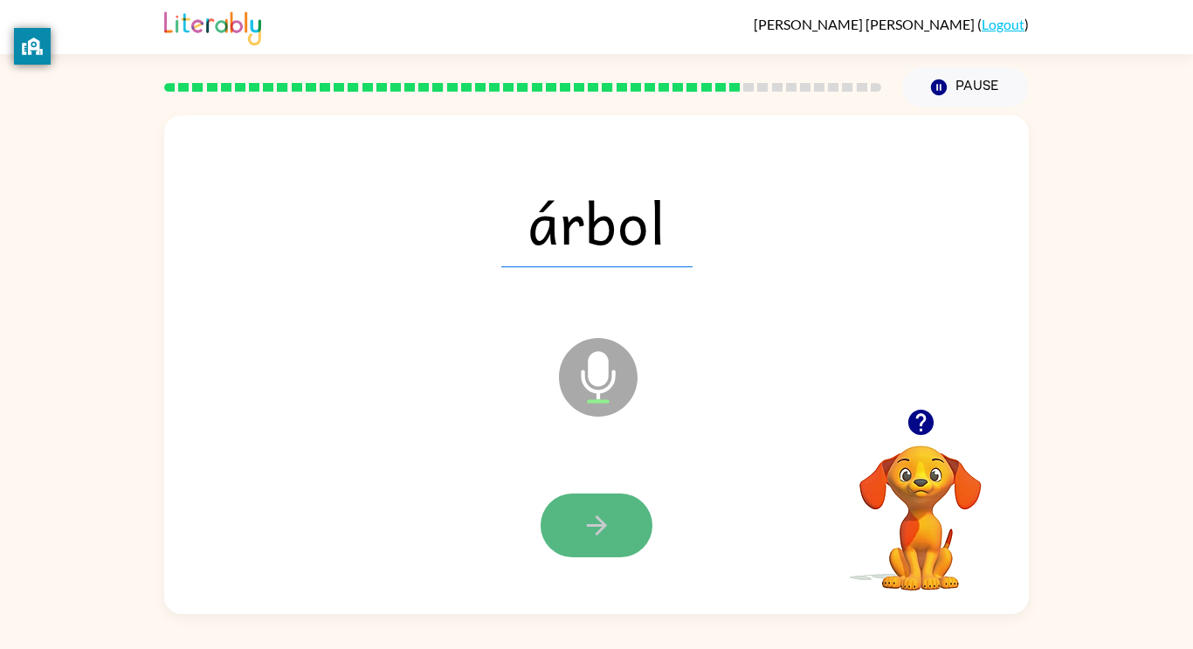
click at [590, 529] on icon "button" at bounding box center [597, 525] width 31 height 31
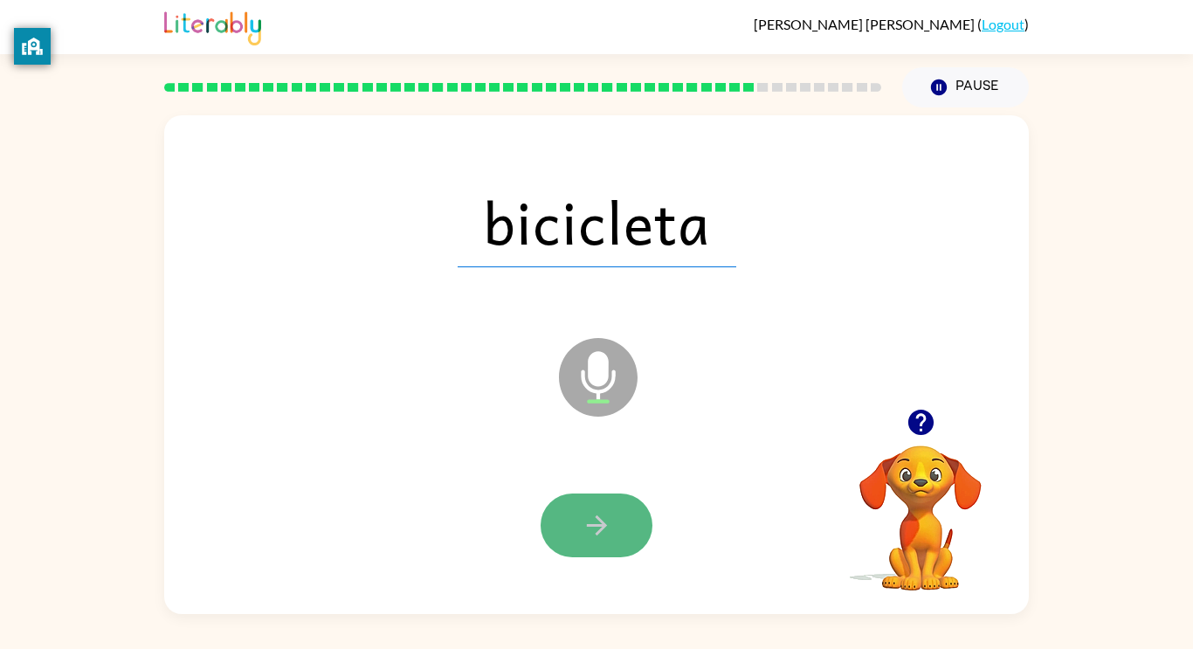
click at [608, 512] on icon "button" at bounding box center [597, 525] width 31 height 31
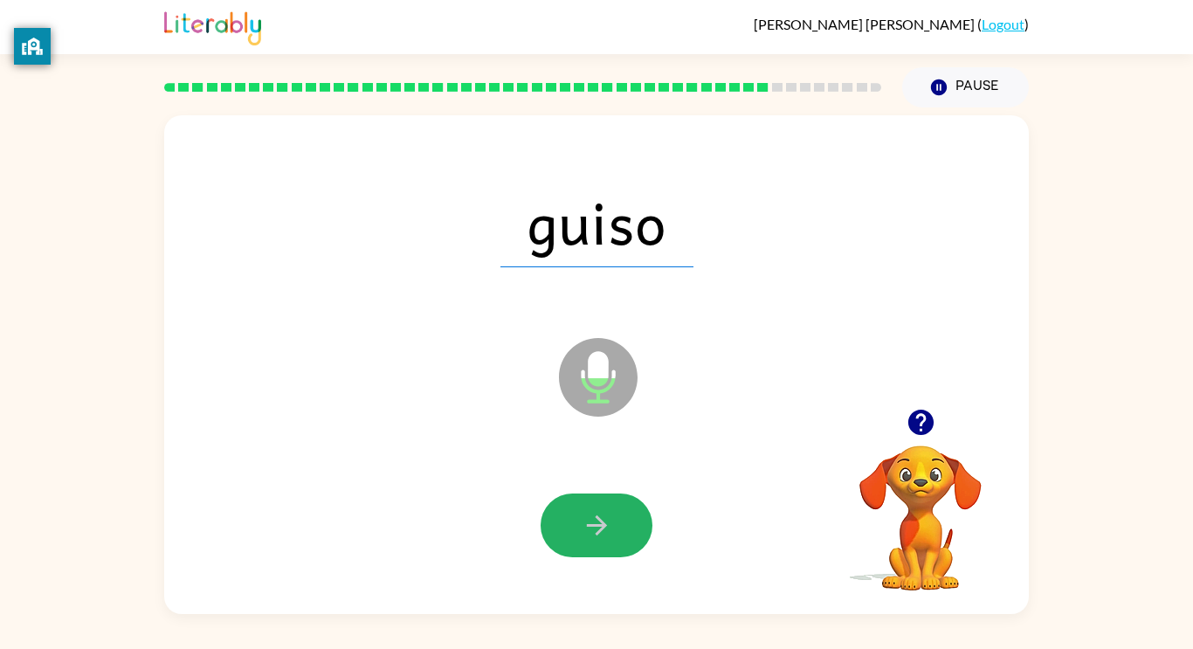
click at [608, 512] on icon "button" at bounding box center [597, 525] width 31 height 31
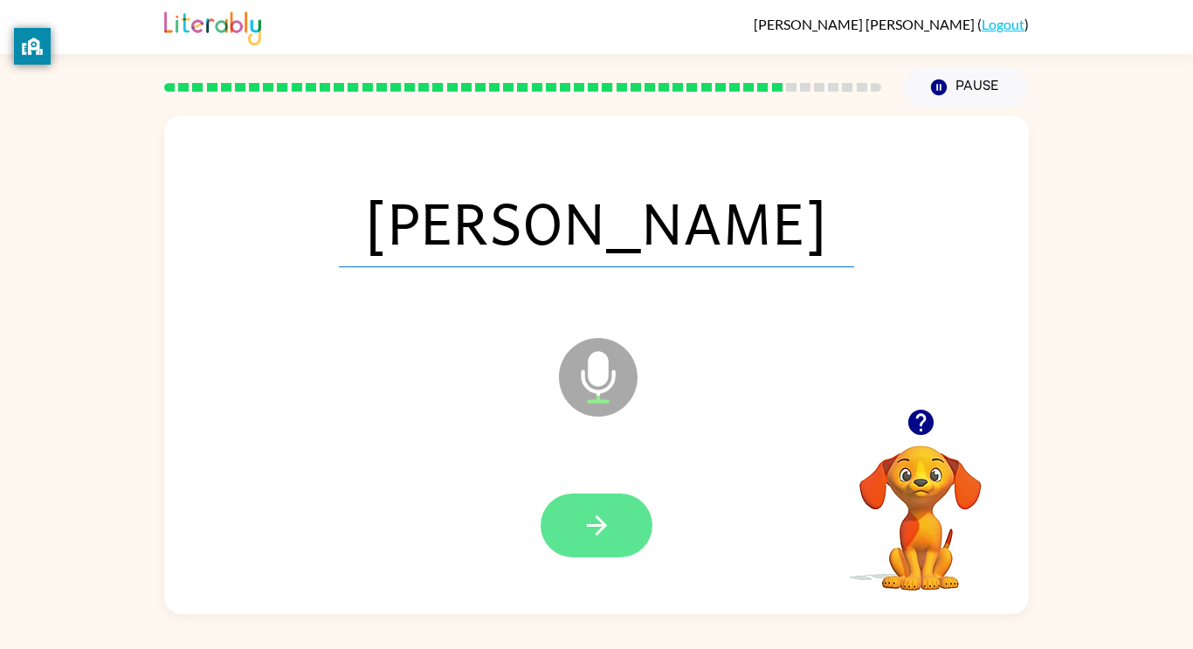
click at [612, 506] on button "button" at bounding box center [597, 526] width 112 height 64
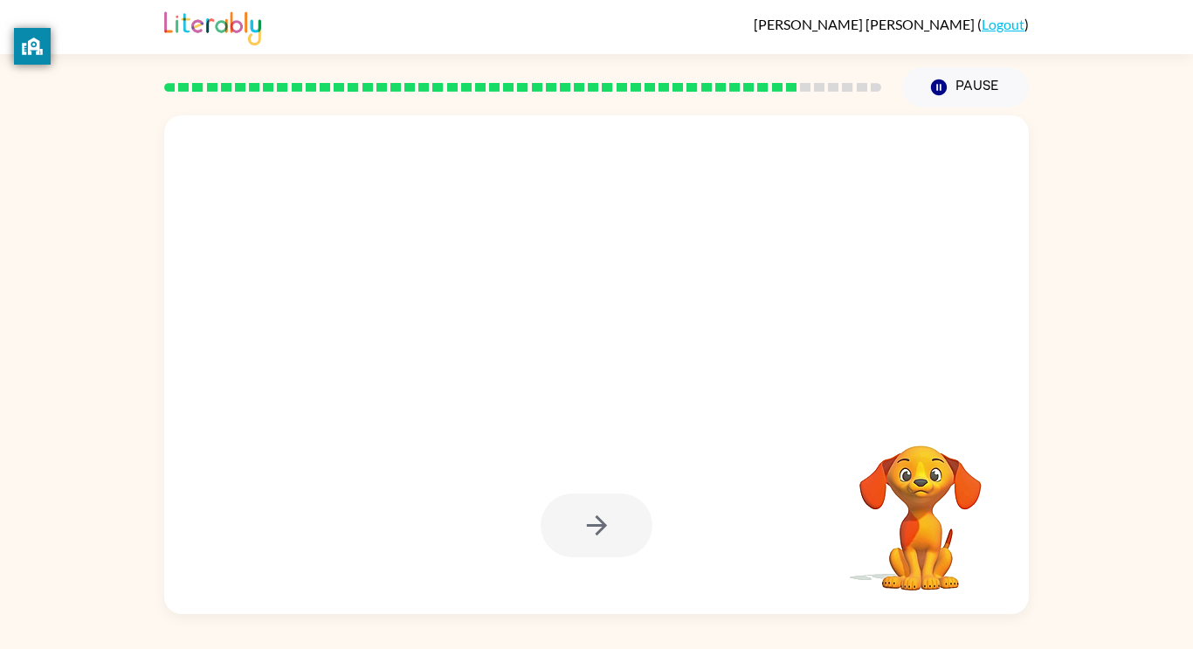
click at [612, 506] on div at bounding box center [597, 526] width 112 height 64
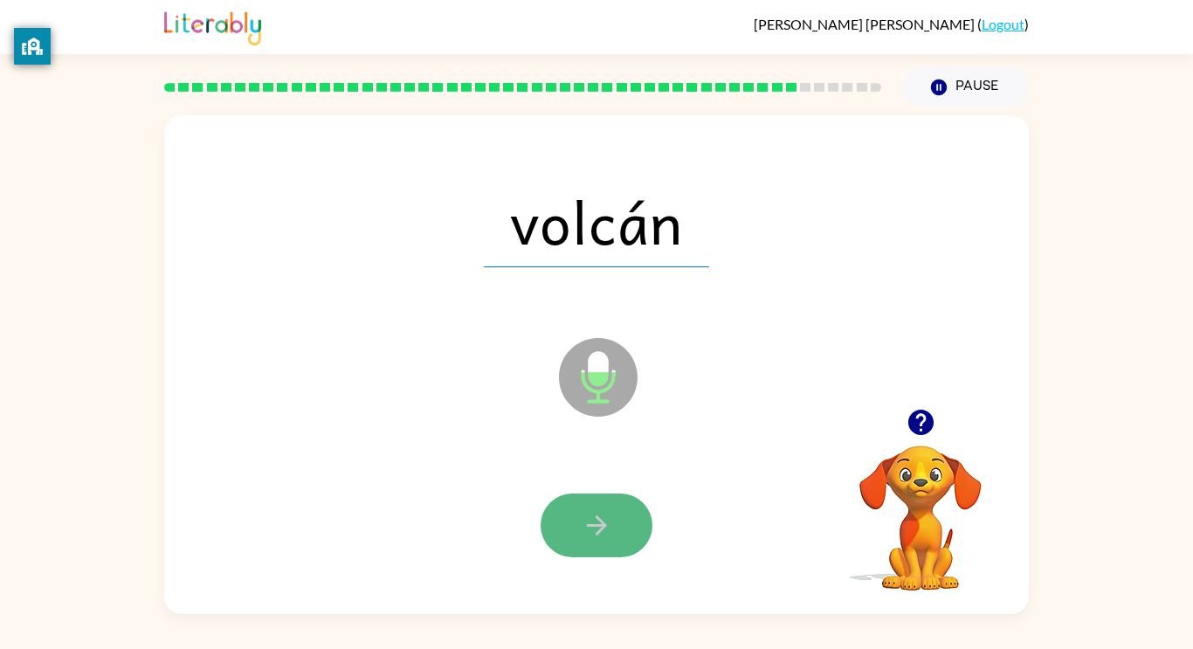
click at [617, 522] on button "button" at bounding box center [597, 526] width 112 height 64
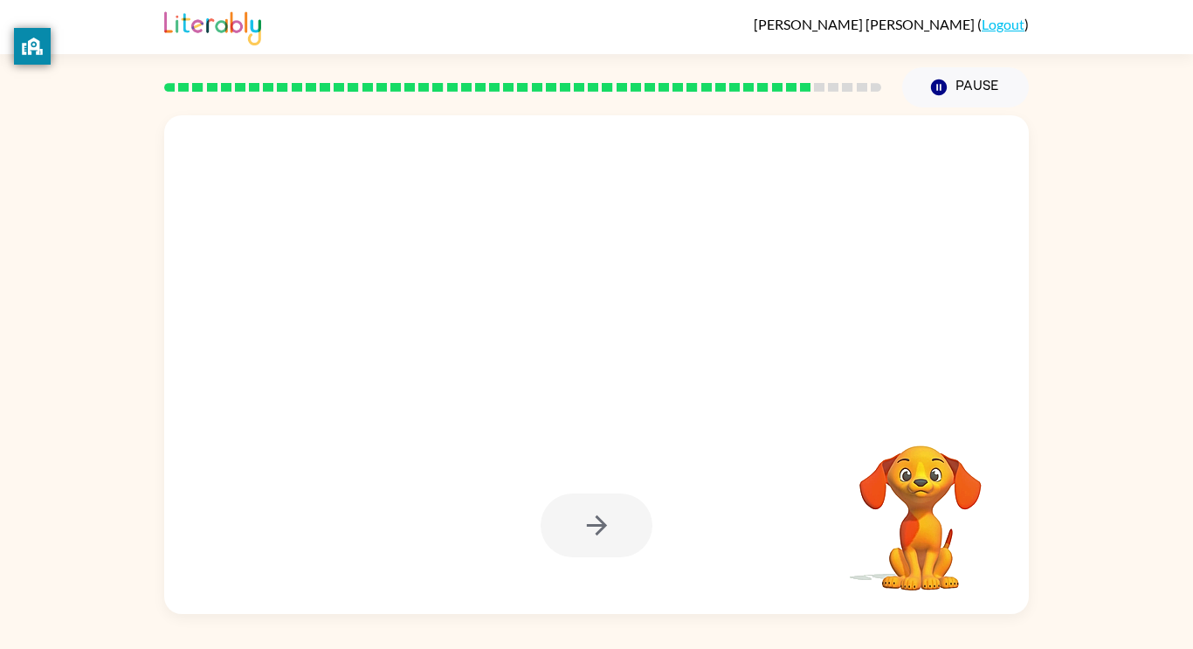
click at [617, 522] on div at bounding box center [597, 526] width 112 height 64
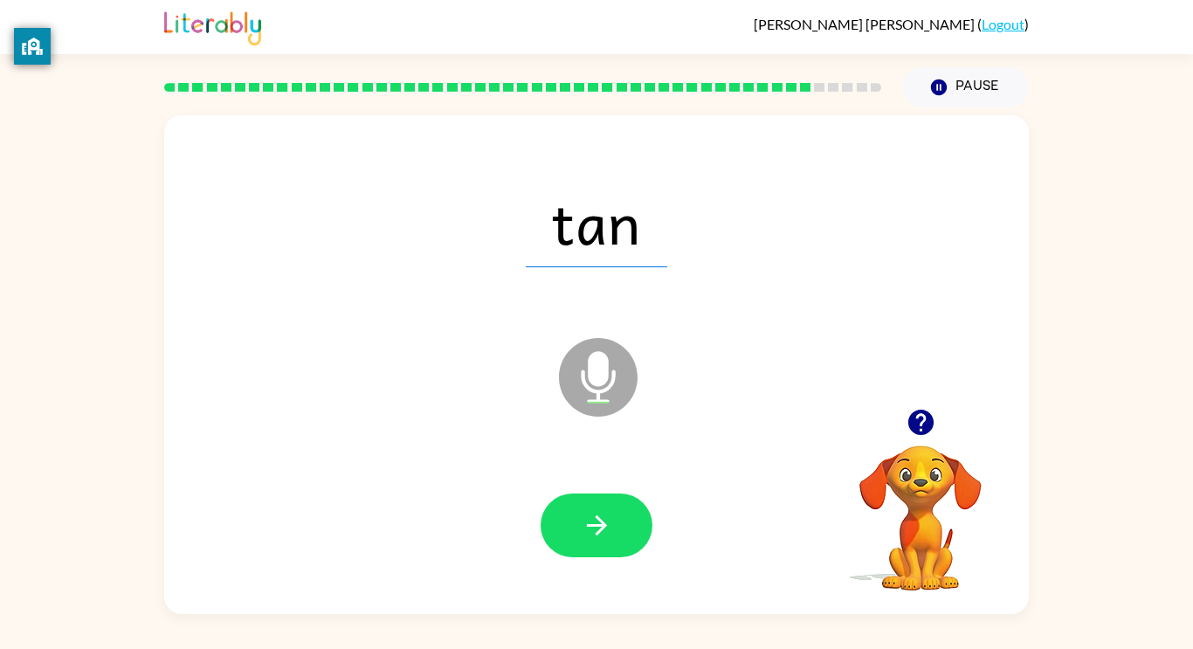
click at [617, 522] on button "button" at bounding box center [597, 526] width 112 height 64
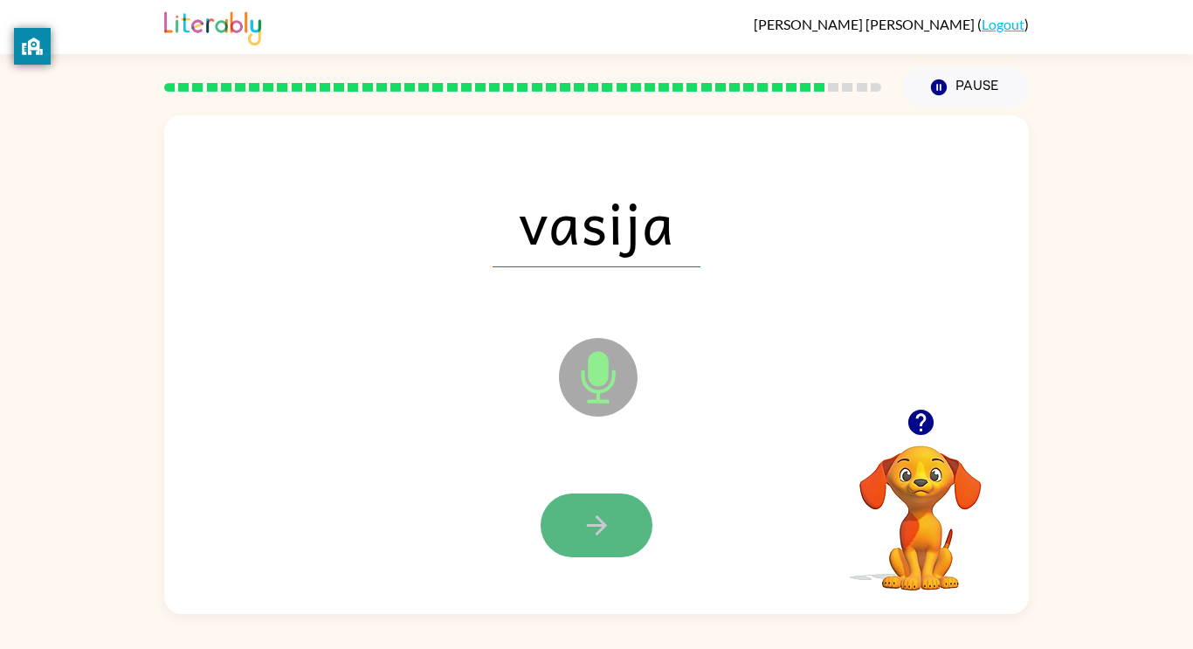
click at [617, 527] on button "button" at bounding box center [597, 526] width 112 height 64
click at [615, 534] on button "button" at bounding box center [597, 526] width 112 height 64
click at [622, 534] on button "button" at bounding box center [597, 526] width 112 height 64
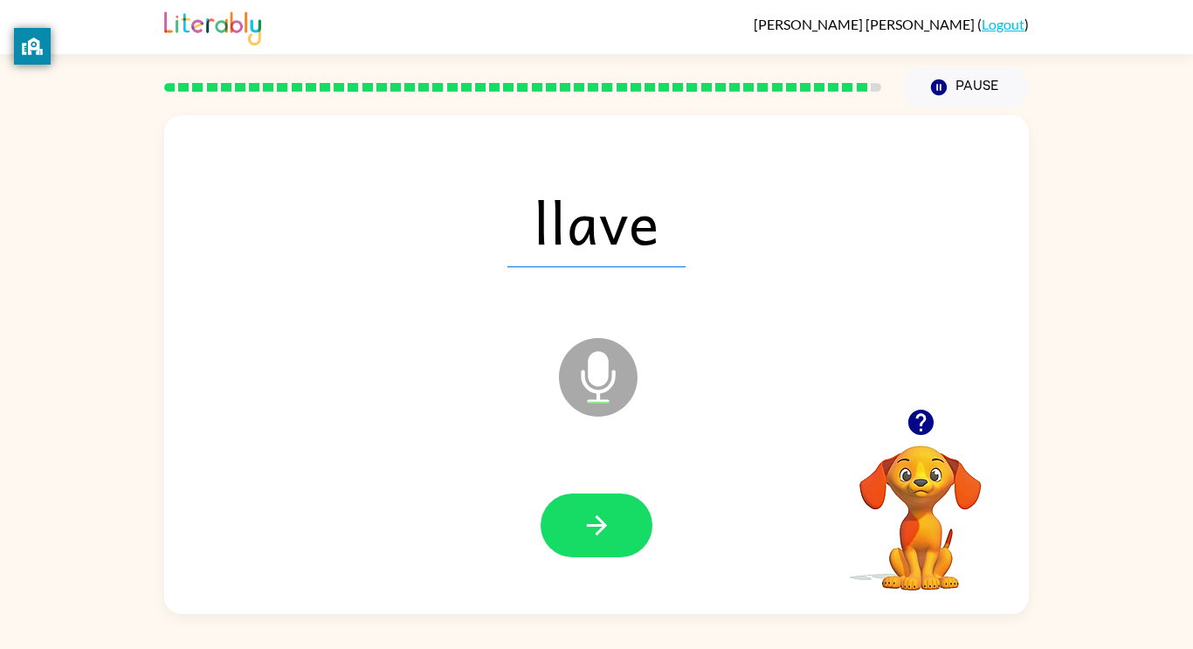
click at [622, 534] on button "button" at bounding box center [597, 526] width 112 height 64
